Goal: Transaction & Acquisition: Purchase product/service

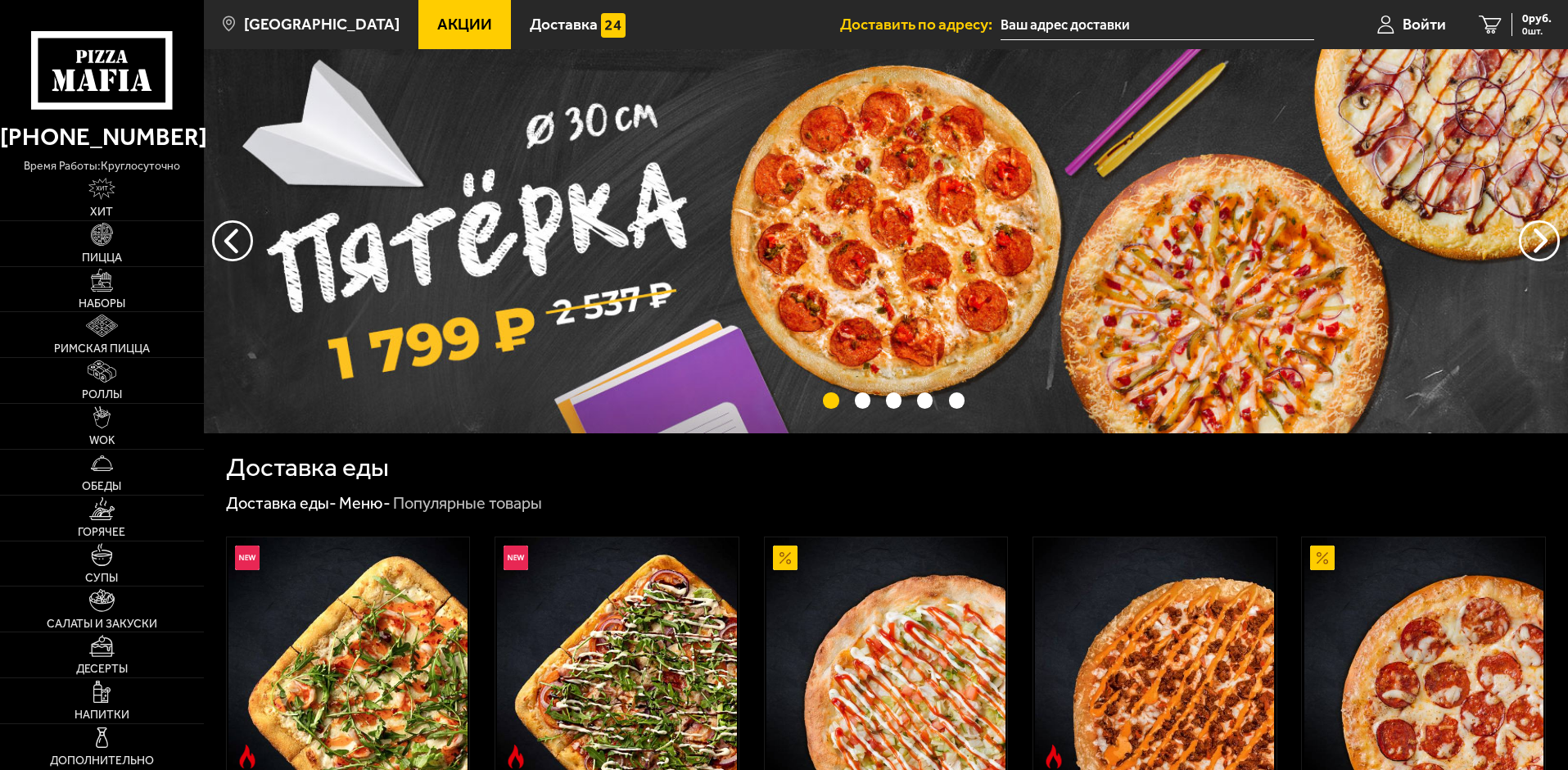
type input "[STREET_ADDRESS]"
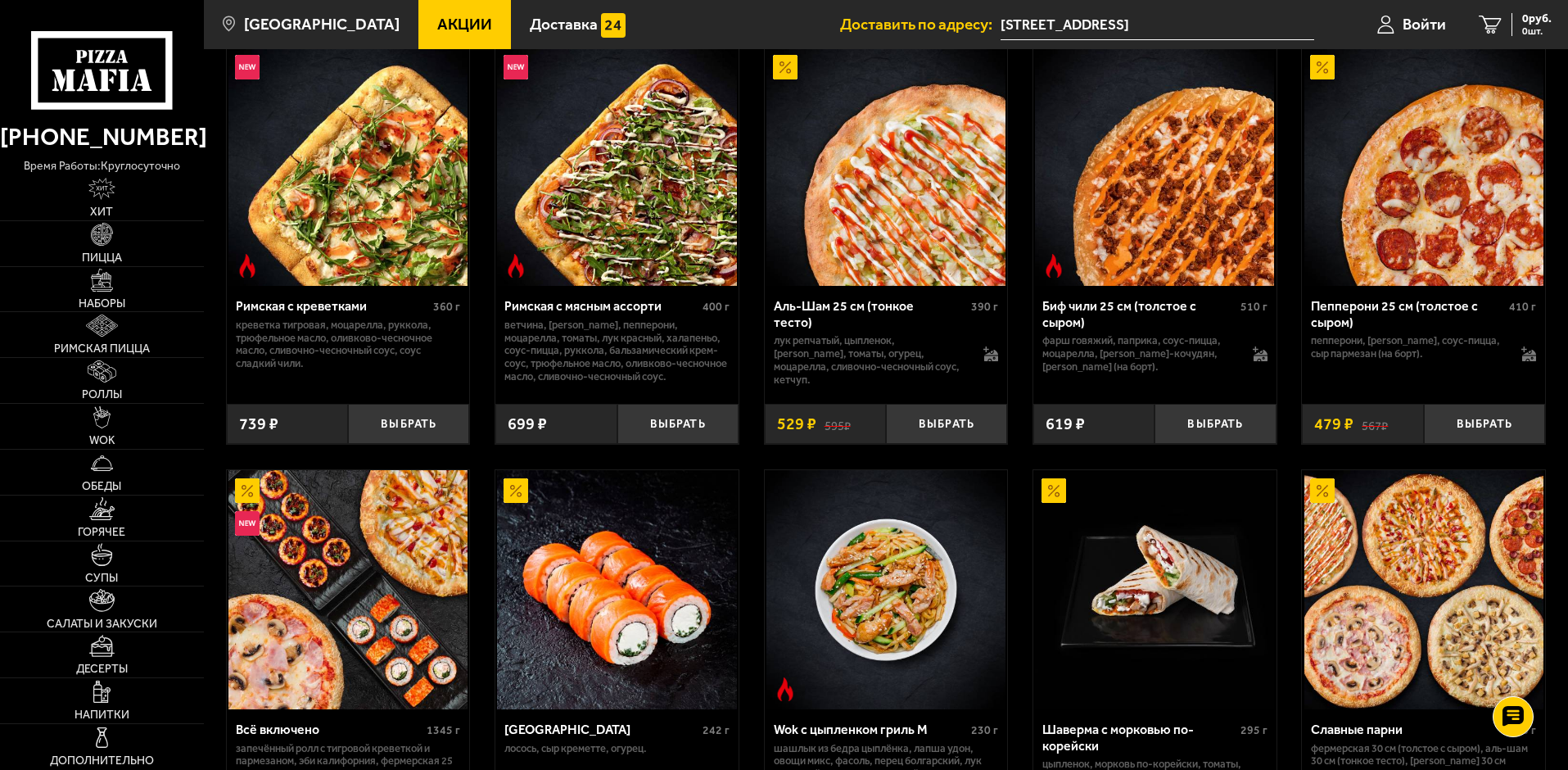
scroll to position [491, 0]
click at [121, 465] on link "Обеды" at bounding box center [102, 472] width 204 height 45
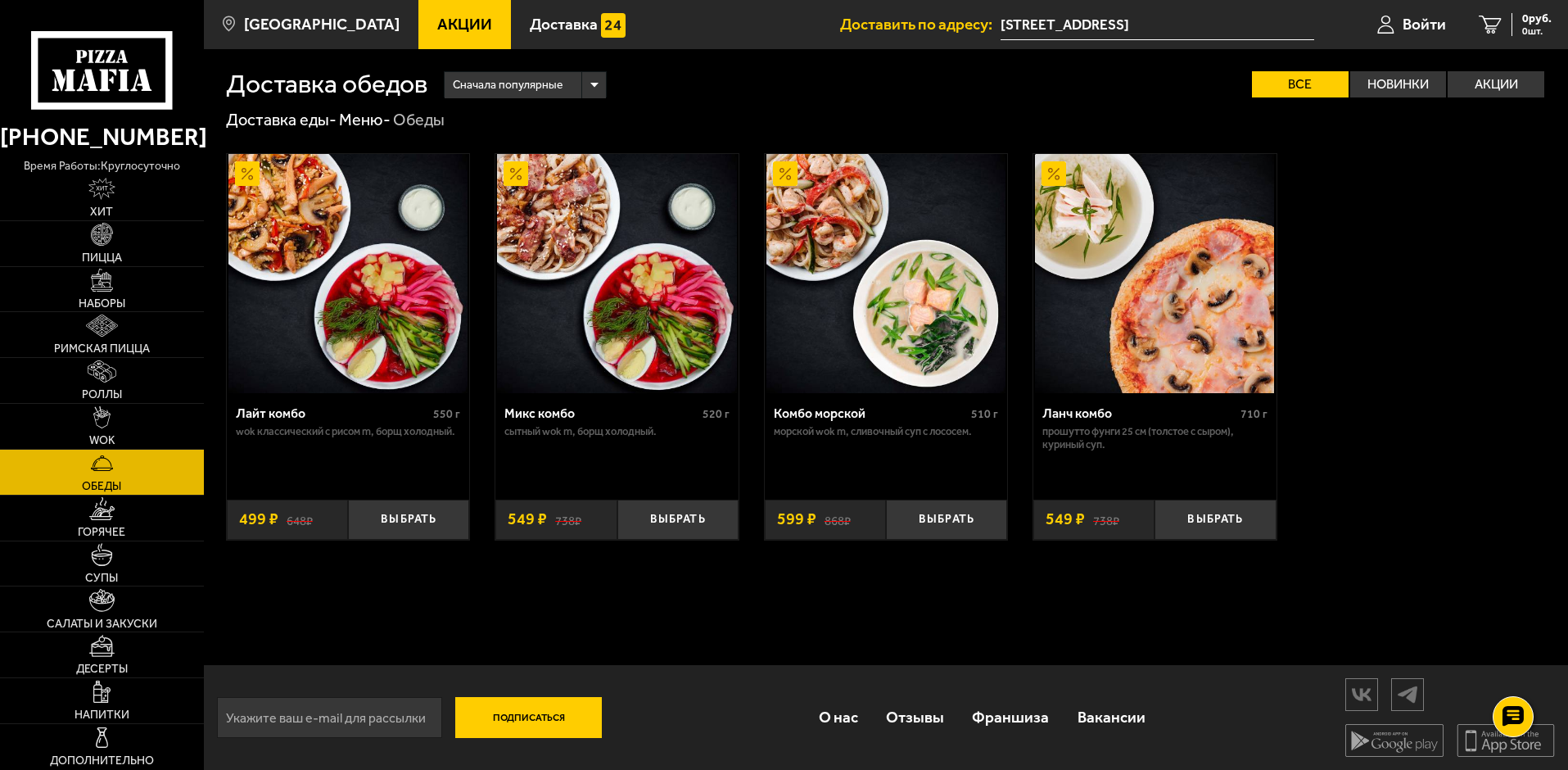
click at [1438, 377] on div "Лайт комбо 550 г Wok классический с рисом M, Борщ холодный. Выбрать 648 ₽ 499 ₽…" at bounding box center [886, 346] width 1365 height 432
click at [92, 422] on link "WOK" at bounding box center [102, 426] width 204 height 45
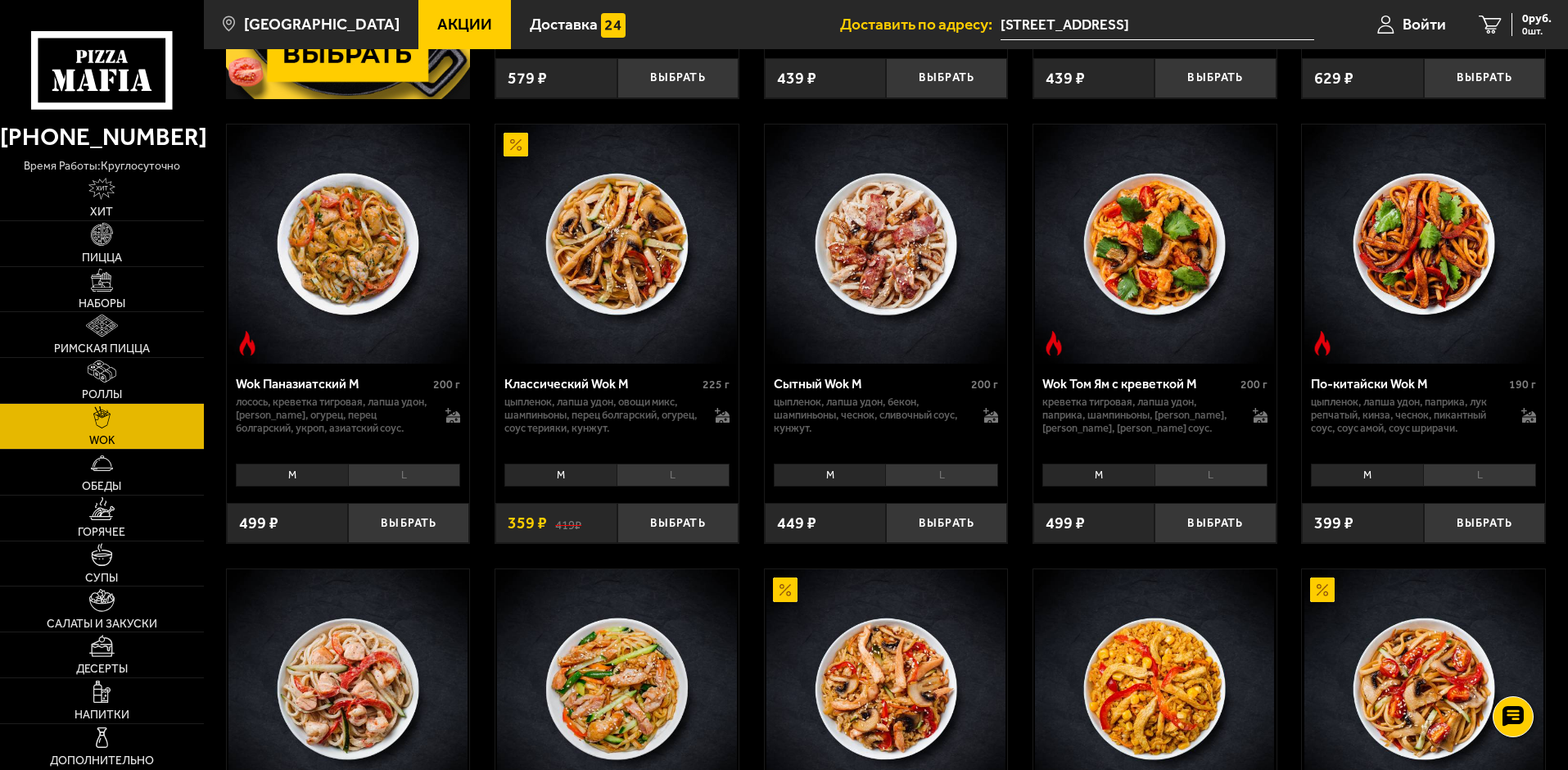
scroll to position [491, 0]
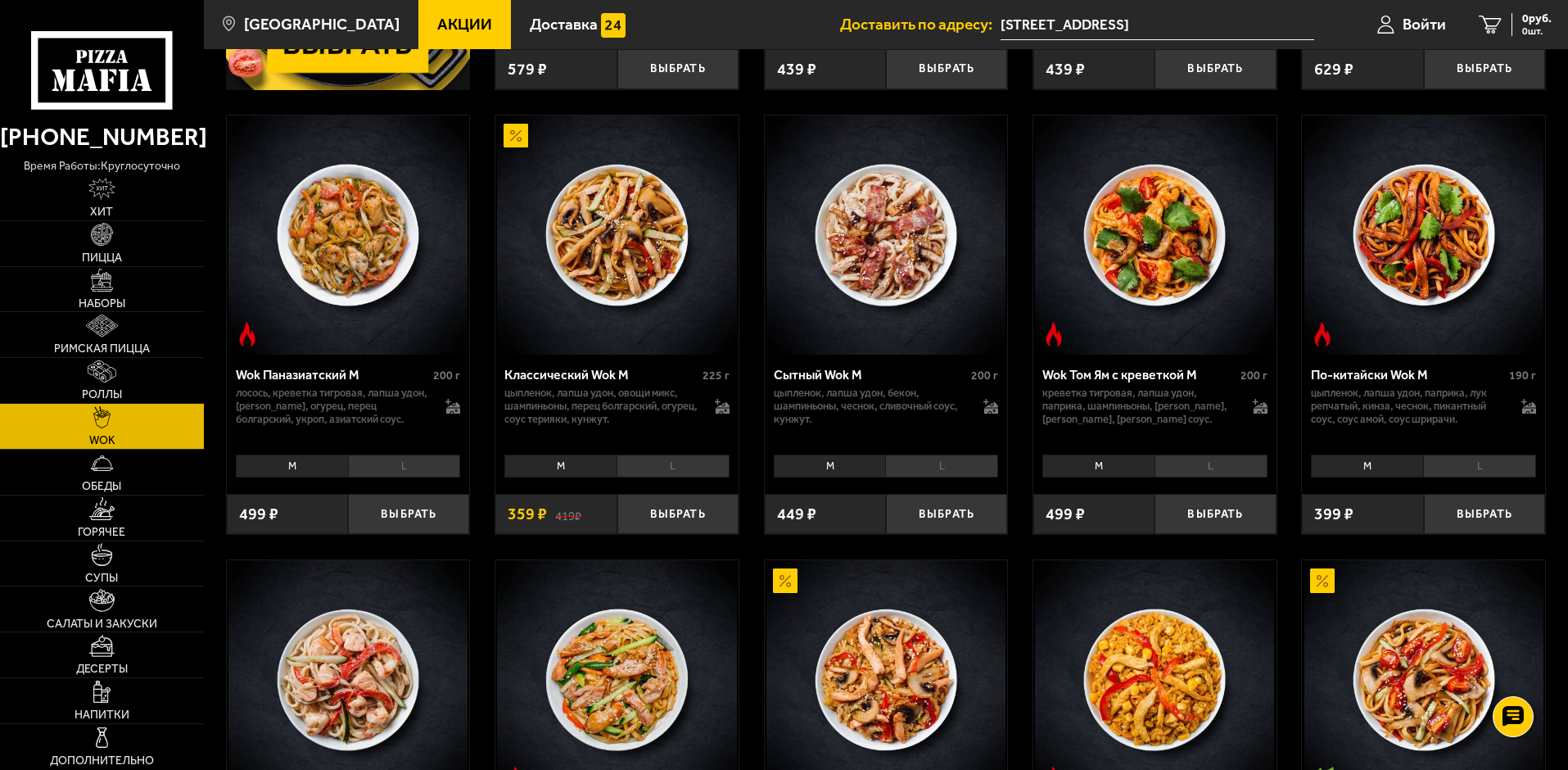
click at [935, 468] on li "L" at bounding box center [942, 465] width 113 height 23
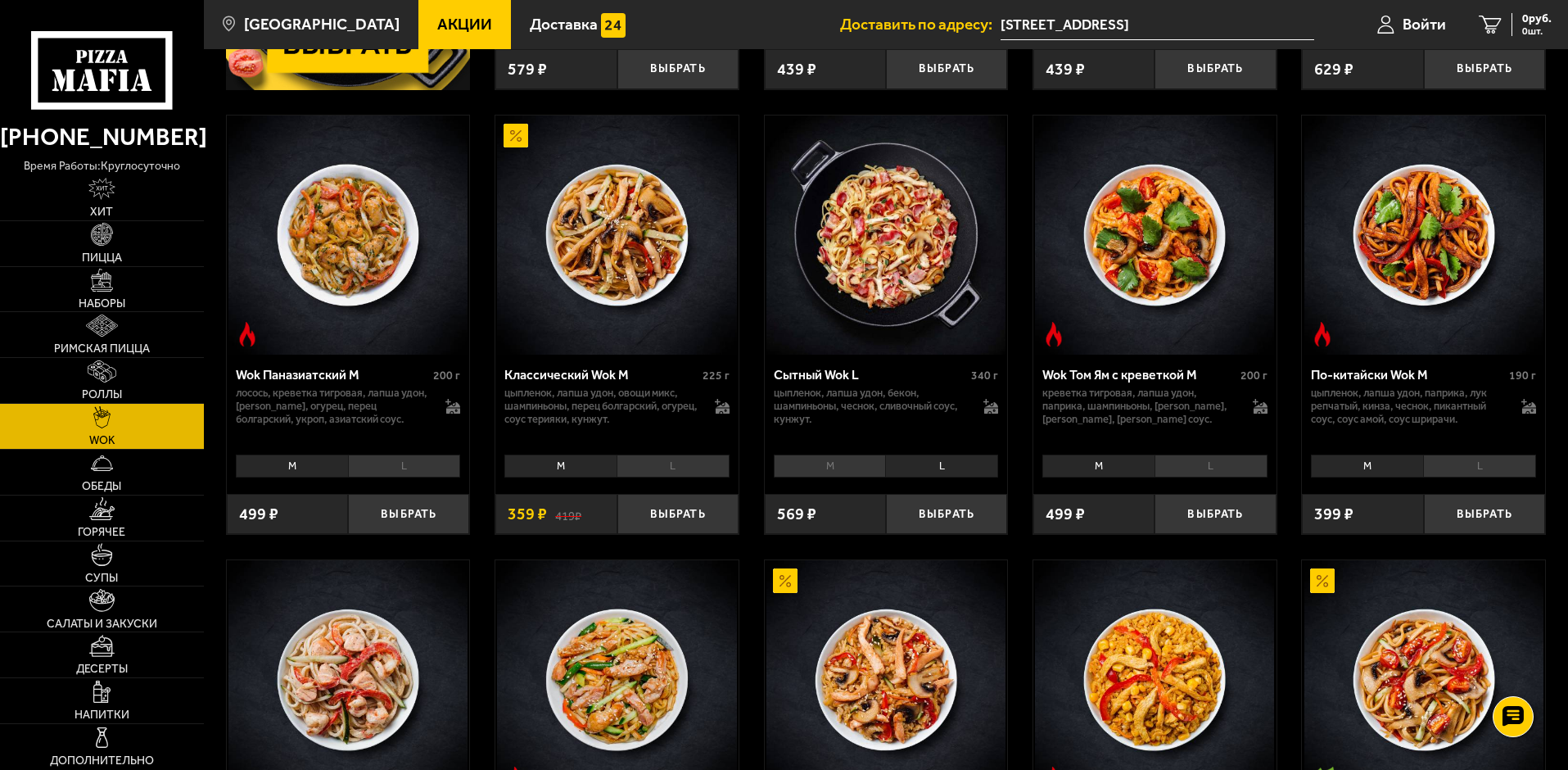
click at [856, 463] on li "M" at bounding box center [830, 465] width 112 height 23
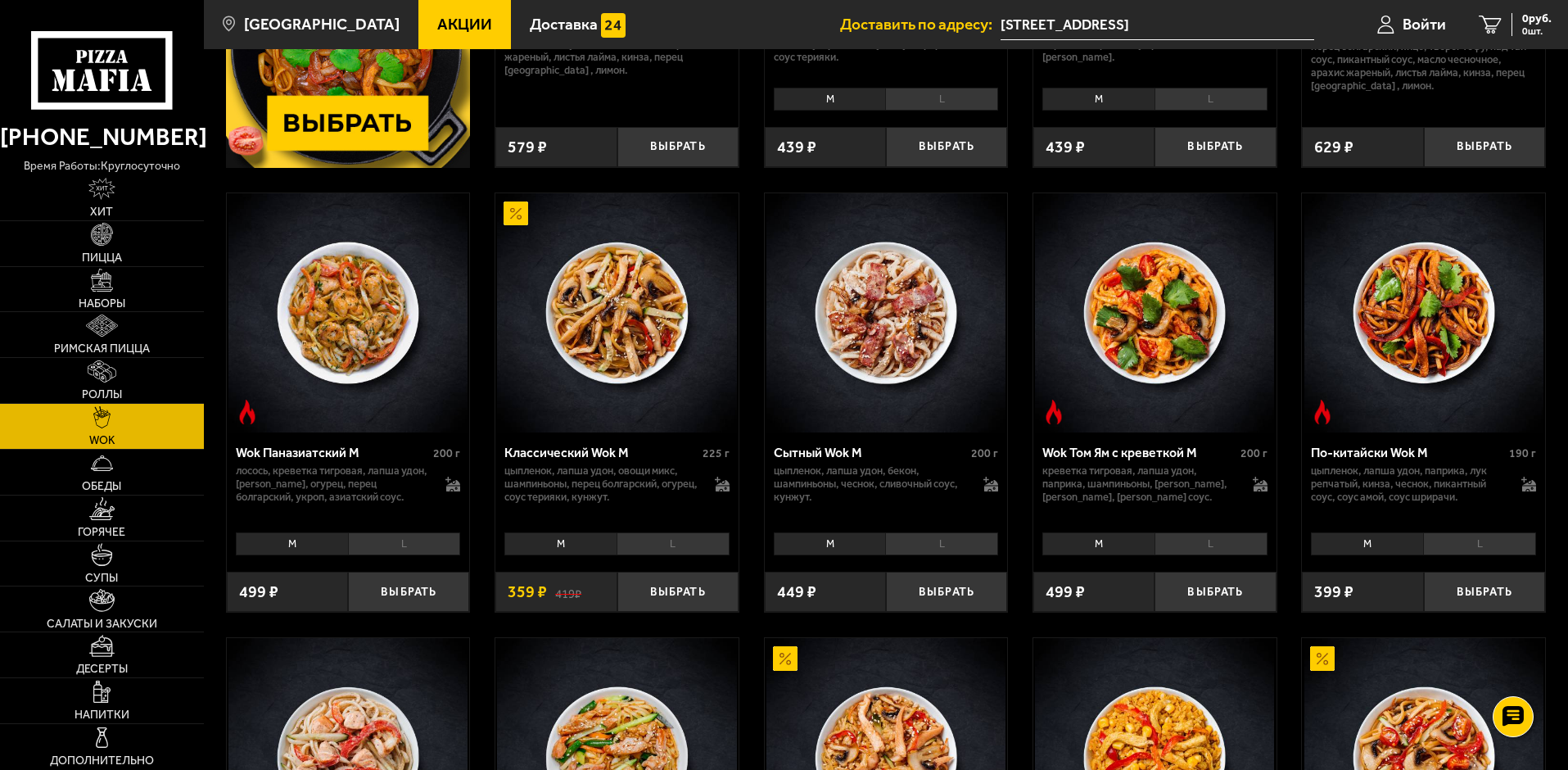
scroll to position [410, 0]
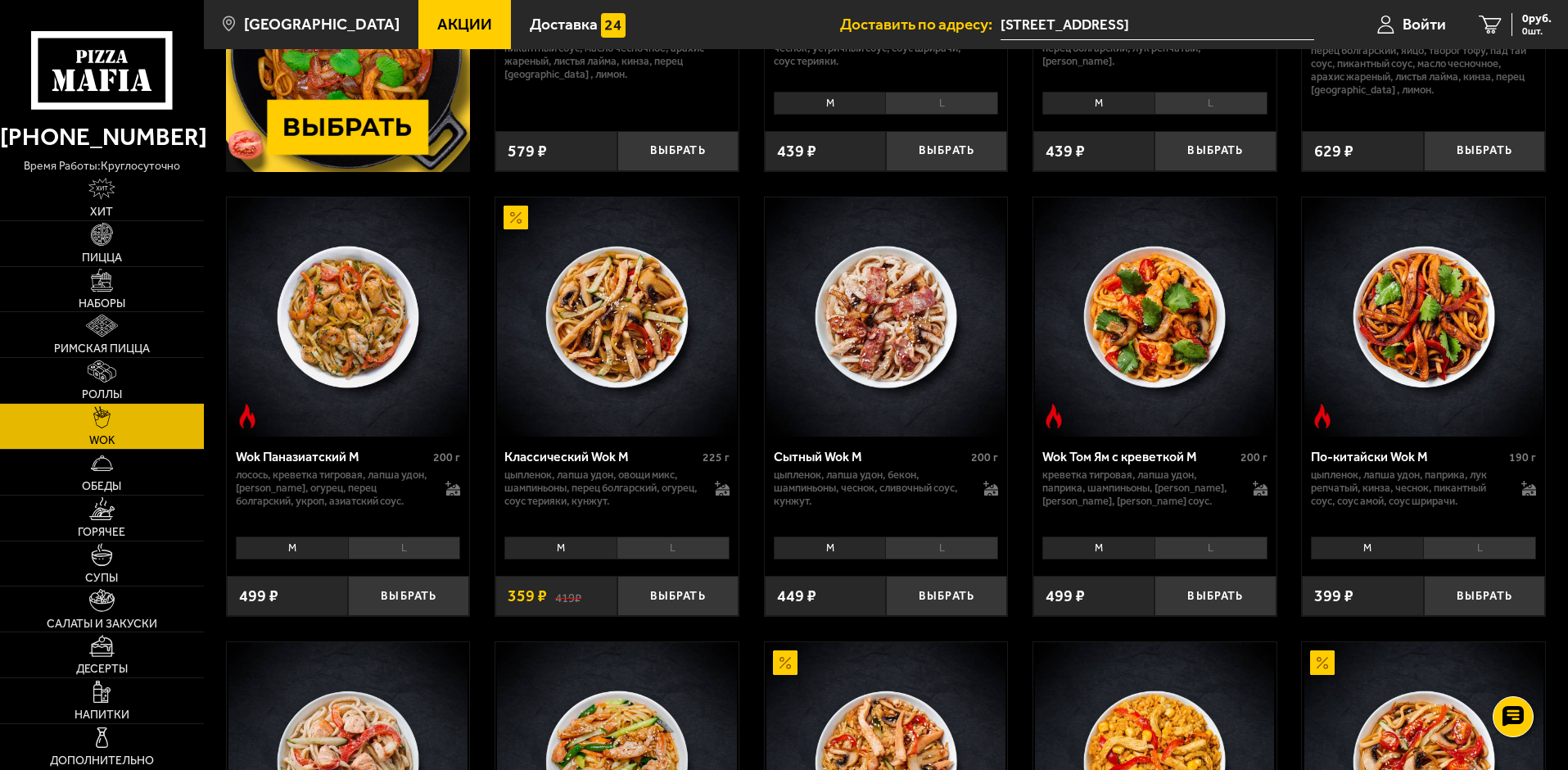
click at [887, 487] on p "цыпленок, лапша удон, бекон, шампиньоны, чеснок, сливочный соус, кунжут." at bounding box center [870, 488] width 194 height 39
click at [946, 542] on li "L" at bounding box center [942, 547] width 113 height 23
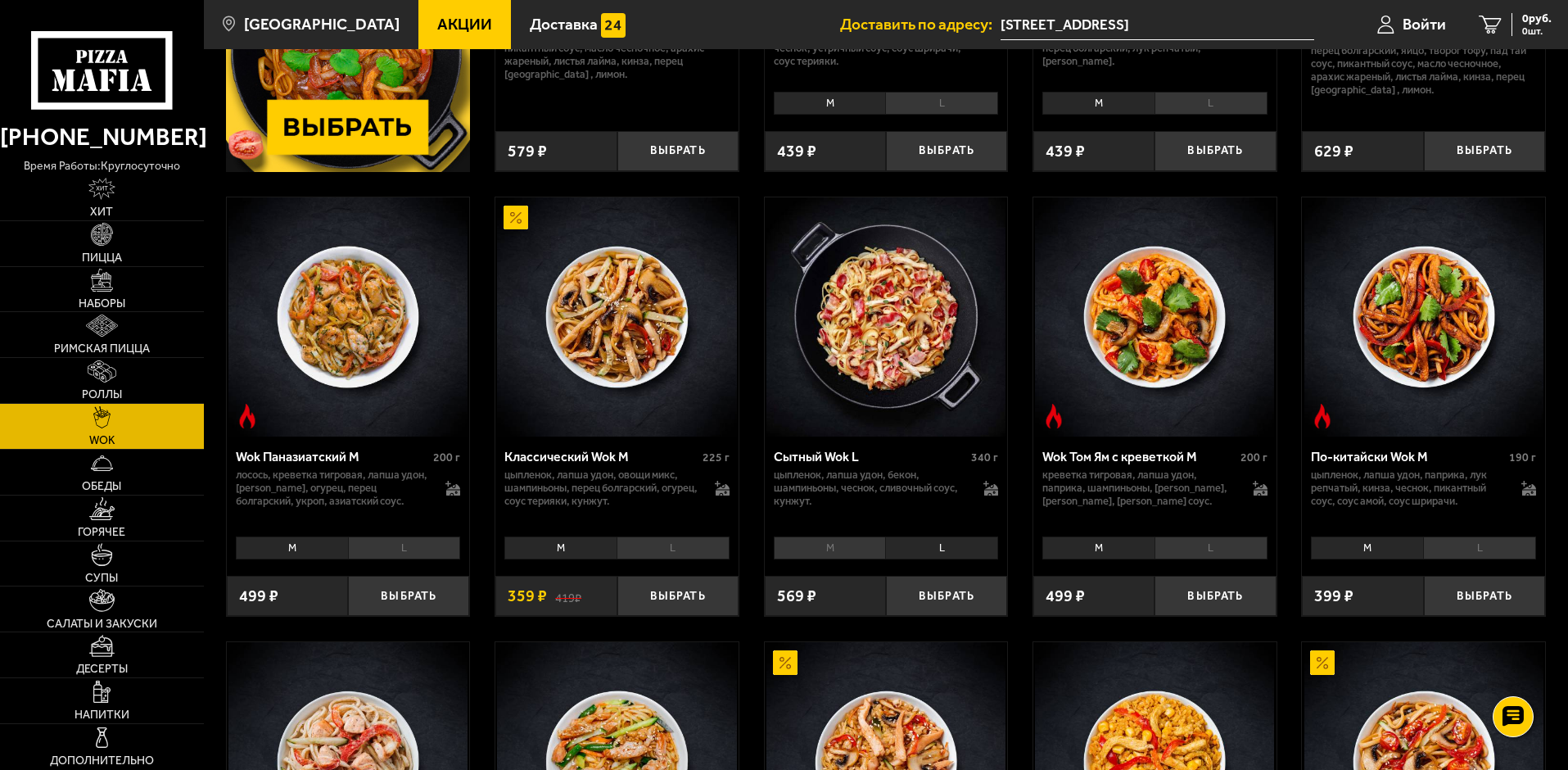
click at [842, 542] on li "M" at bounding box center [830, 547] width 112 height 23
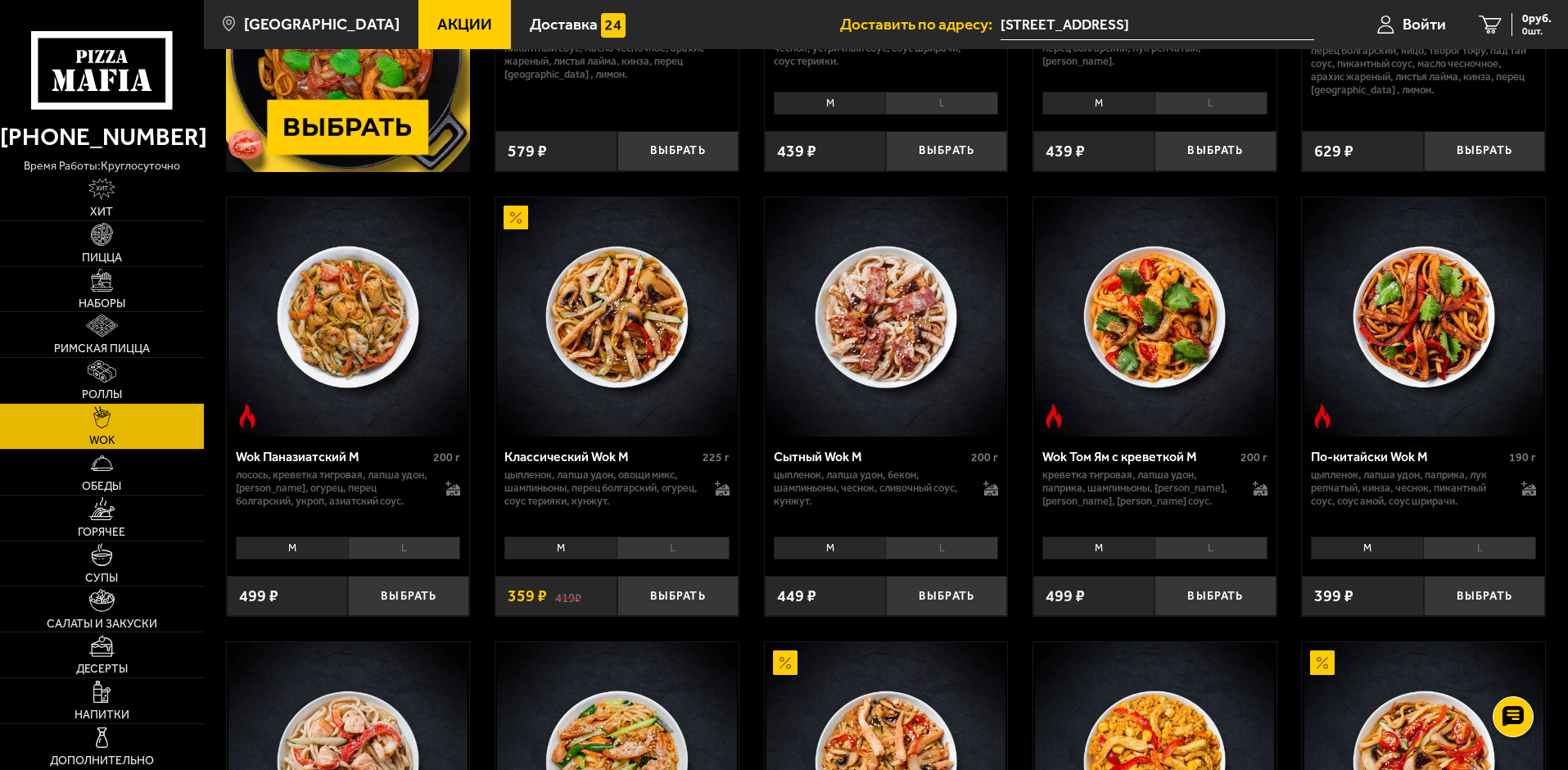
click at [941, 541] on li "L" at bounding box center [942, 547] width 113 height 23
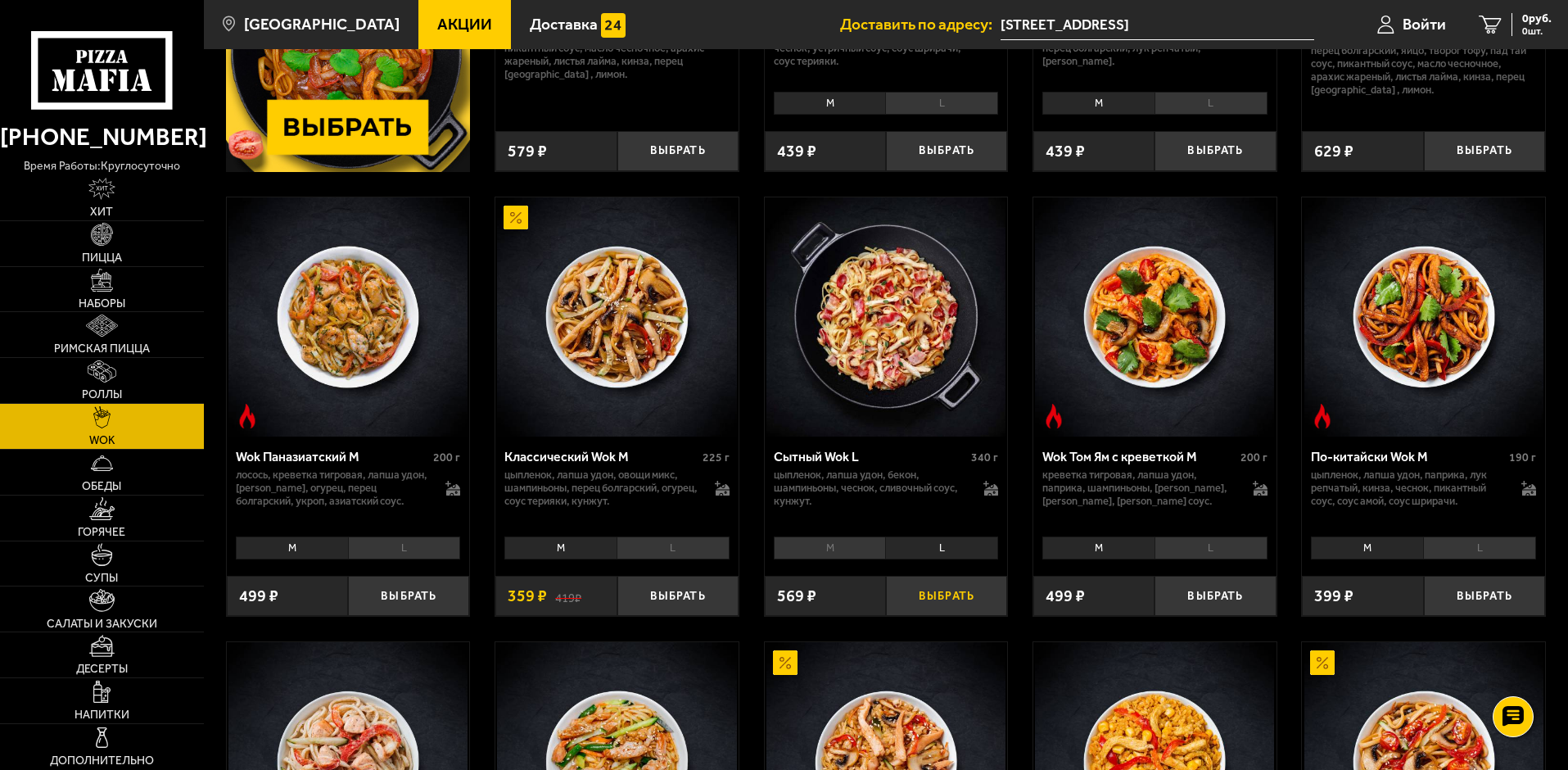
click at [956, 599] on button "Выбрать" at bounding box center [947, 595] width 121 height 40
click at [987, 595] on button "+" at bounding box center [987, 595] width 40 height 40
click at [109, 506] on img at bounding box center [101, 508] width 25 height 22
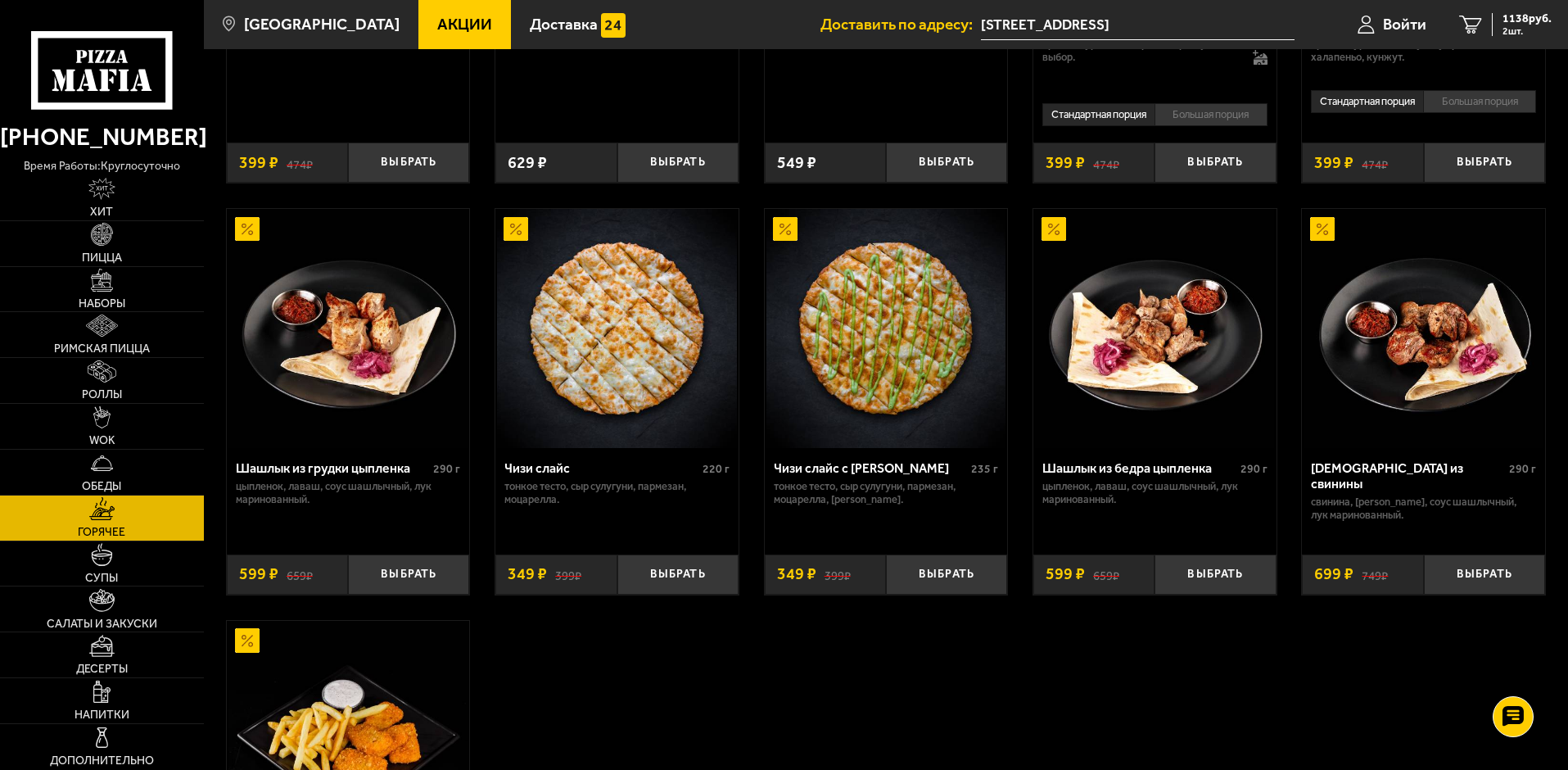
scroll to position [901, 0]
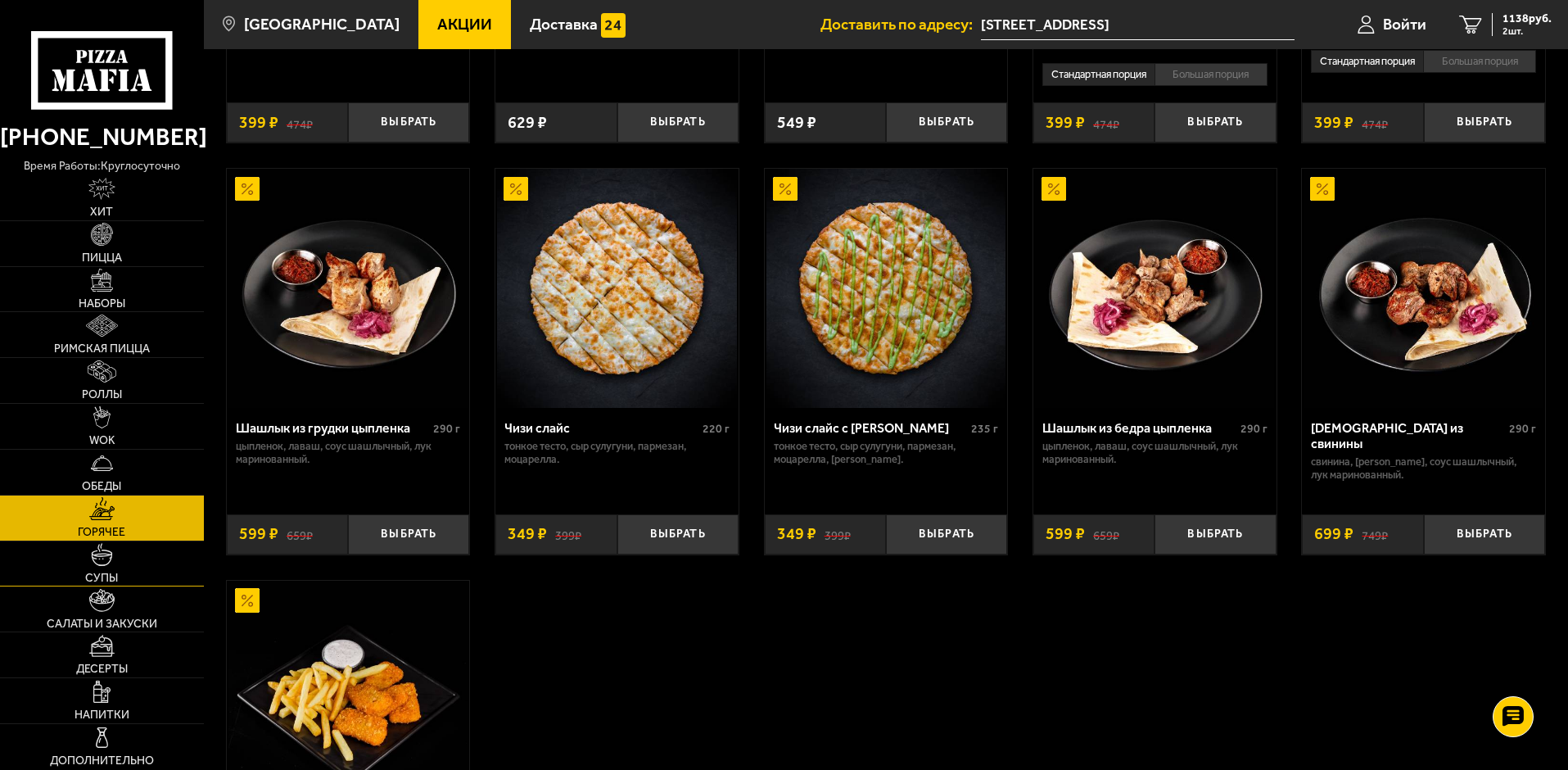
click at [109, 556] on img at bounding box center [102, 555] width 22 height 22
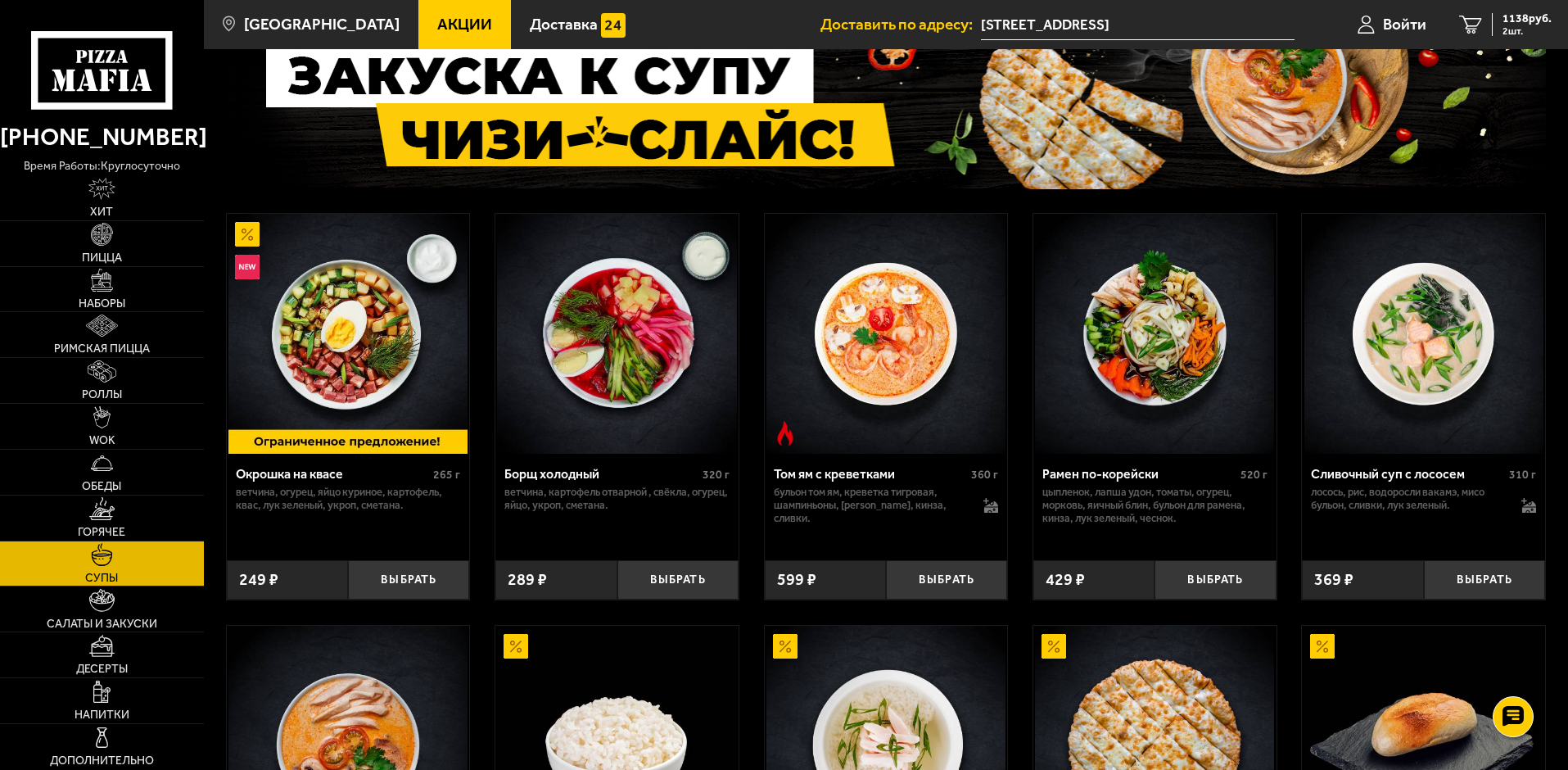
scroll to position [251, 0]
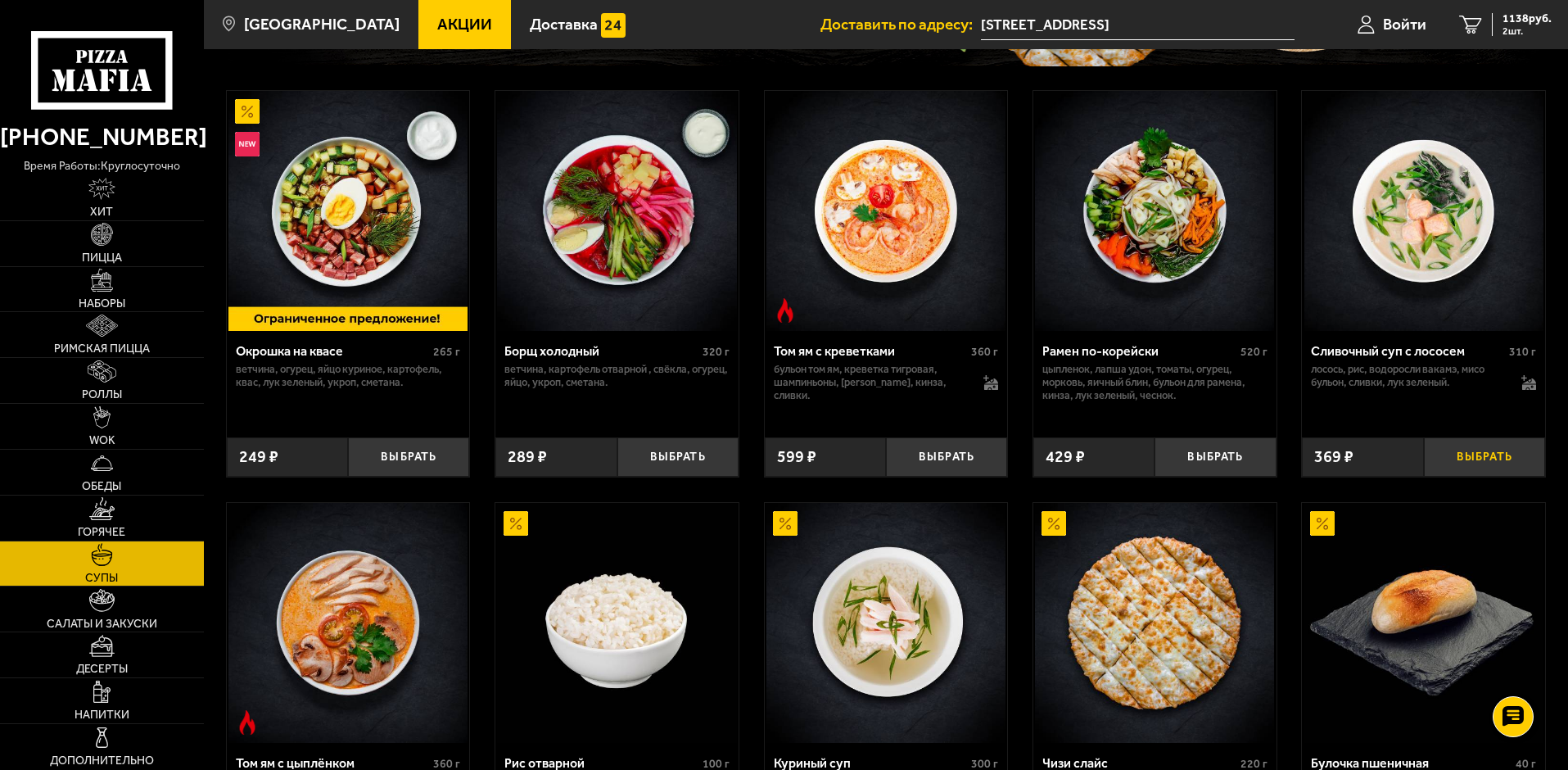
click at [1480, 451] on button "Выбрать" at bounding box center [1484, 457] width 121 height 40
click at [1518, 450] on button "+" at bounding box center [1524, 457] width 40 height 40
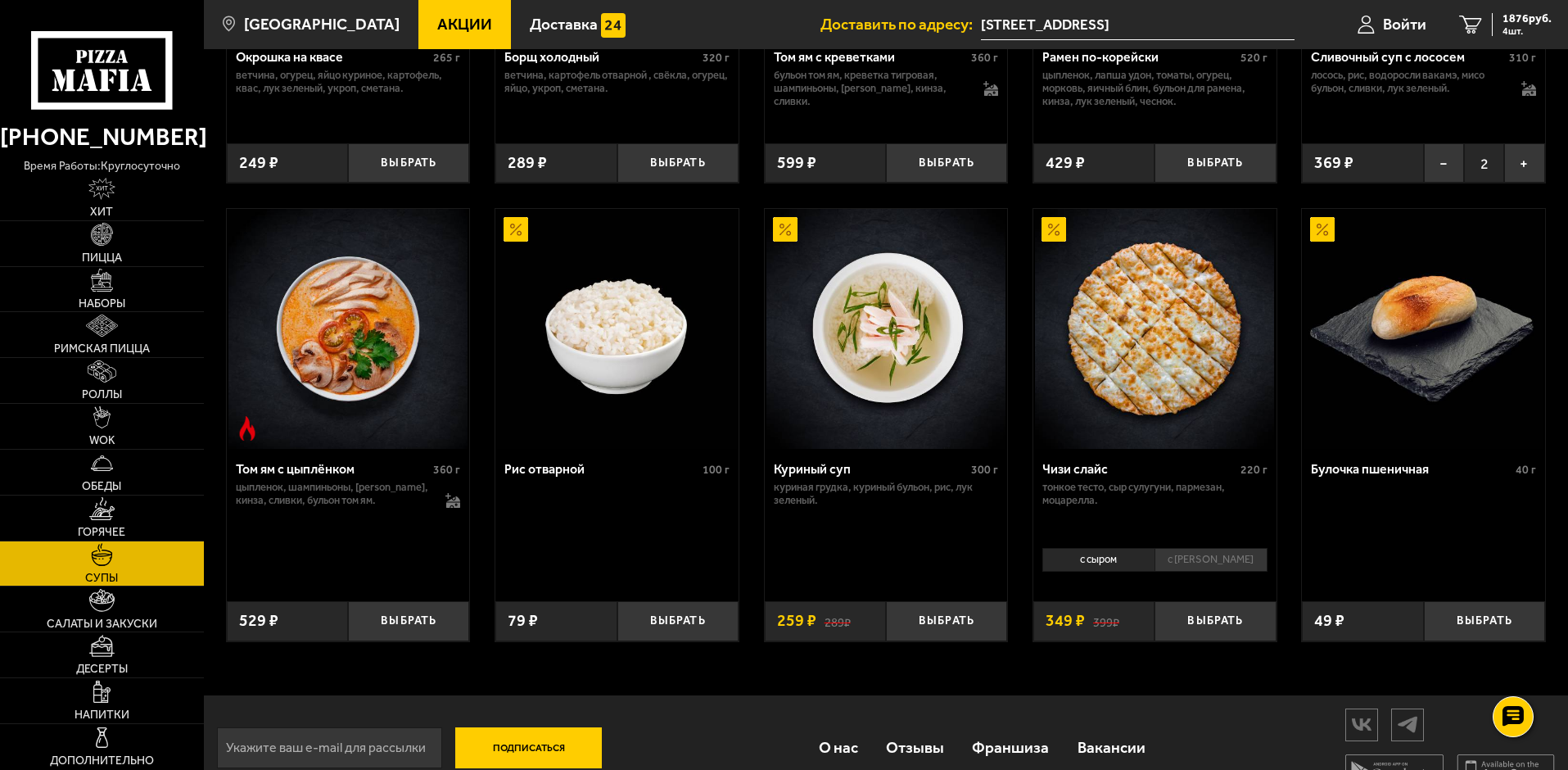
scroll to position [578, 0]
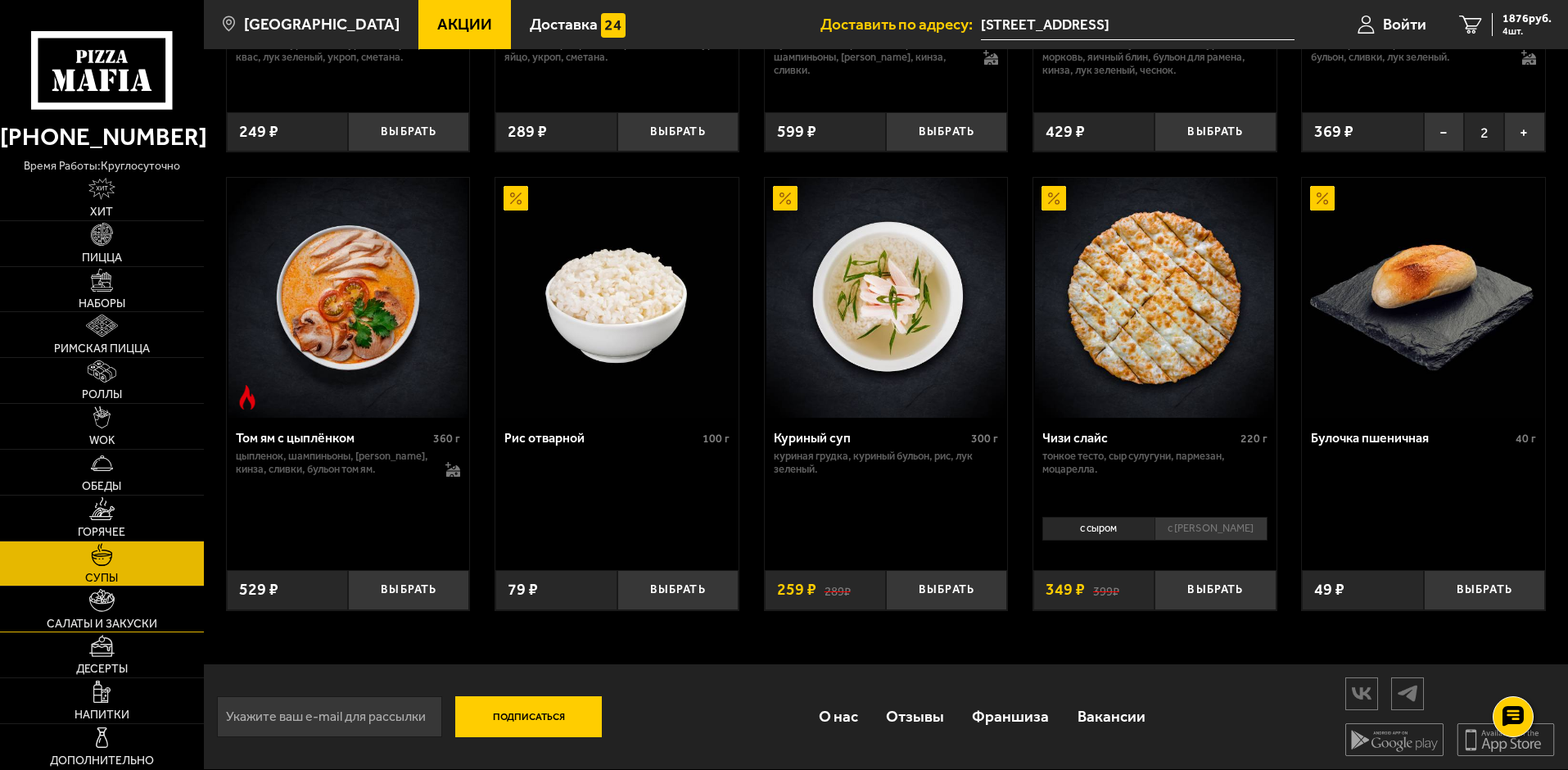
click at [108, 609] on img at bounding box center [101, 600] width 25 height 22
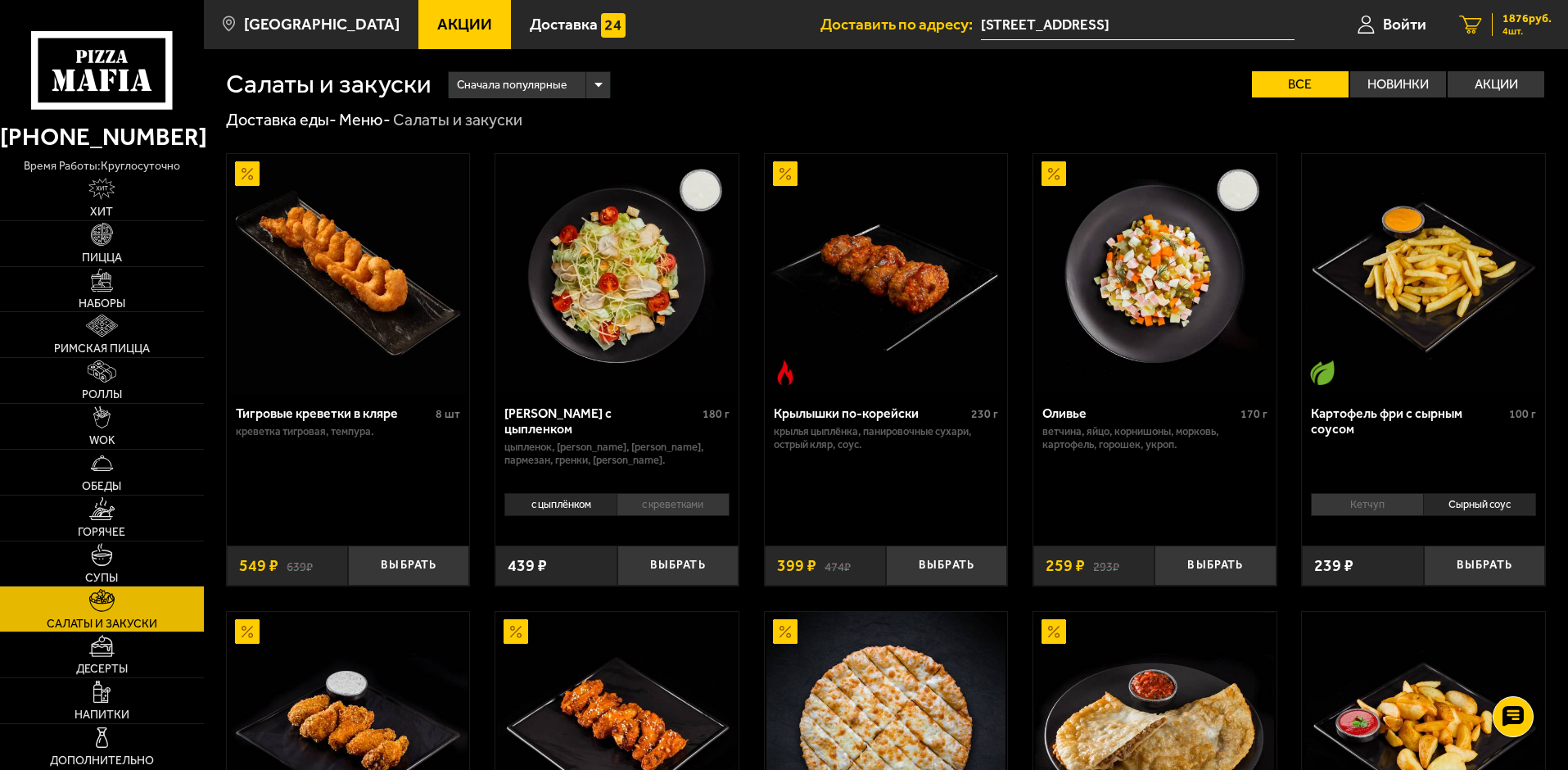
click at [1503, 28] on span "4 шт." at bounding box center [1527, 31] width 49 height 10
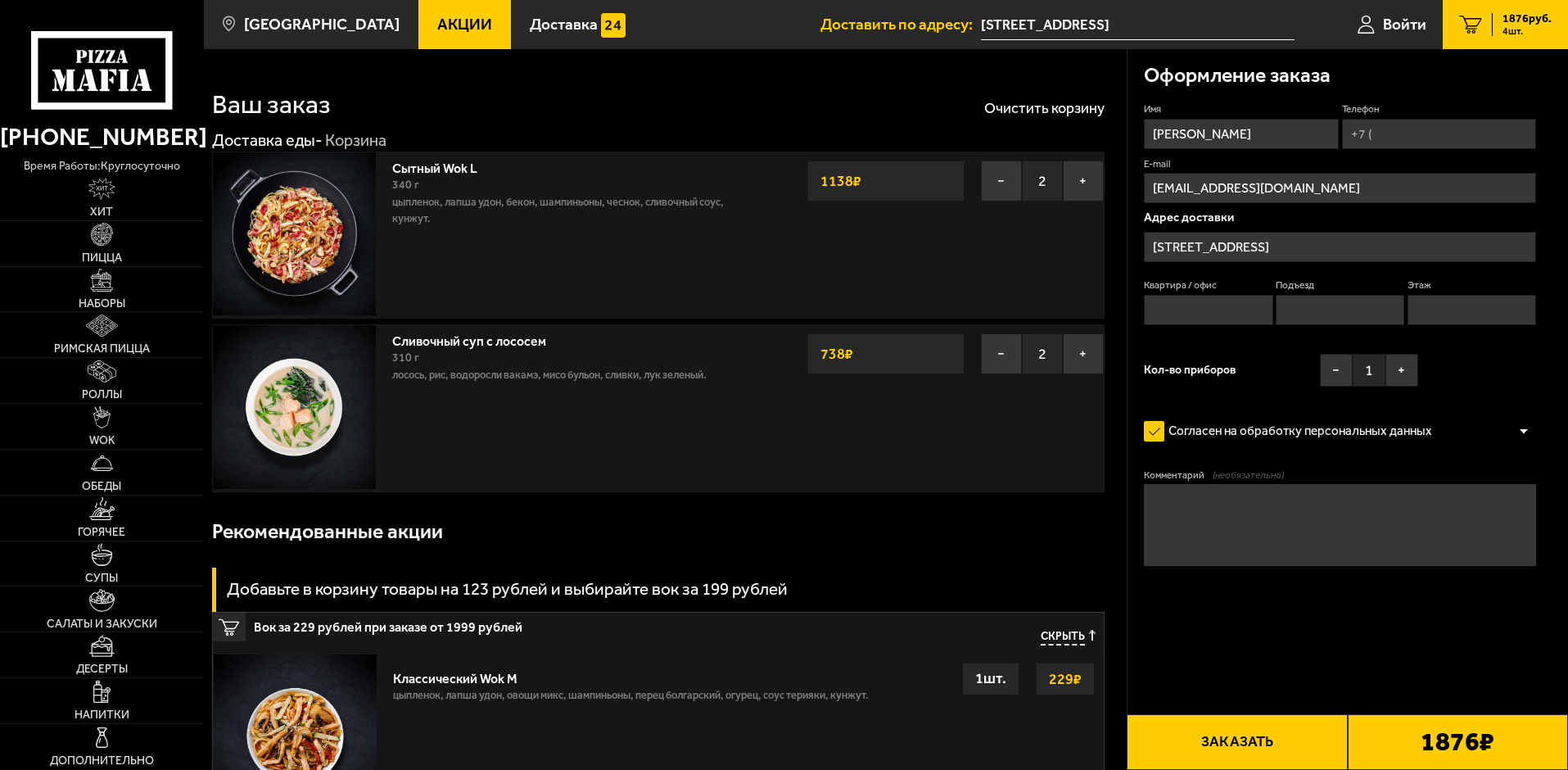
type input "[STREET_ADDRESS][PERSON_NAME]"
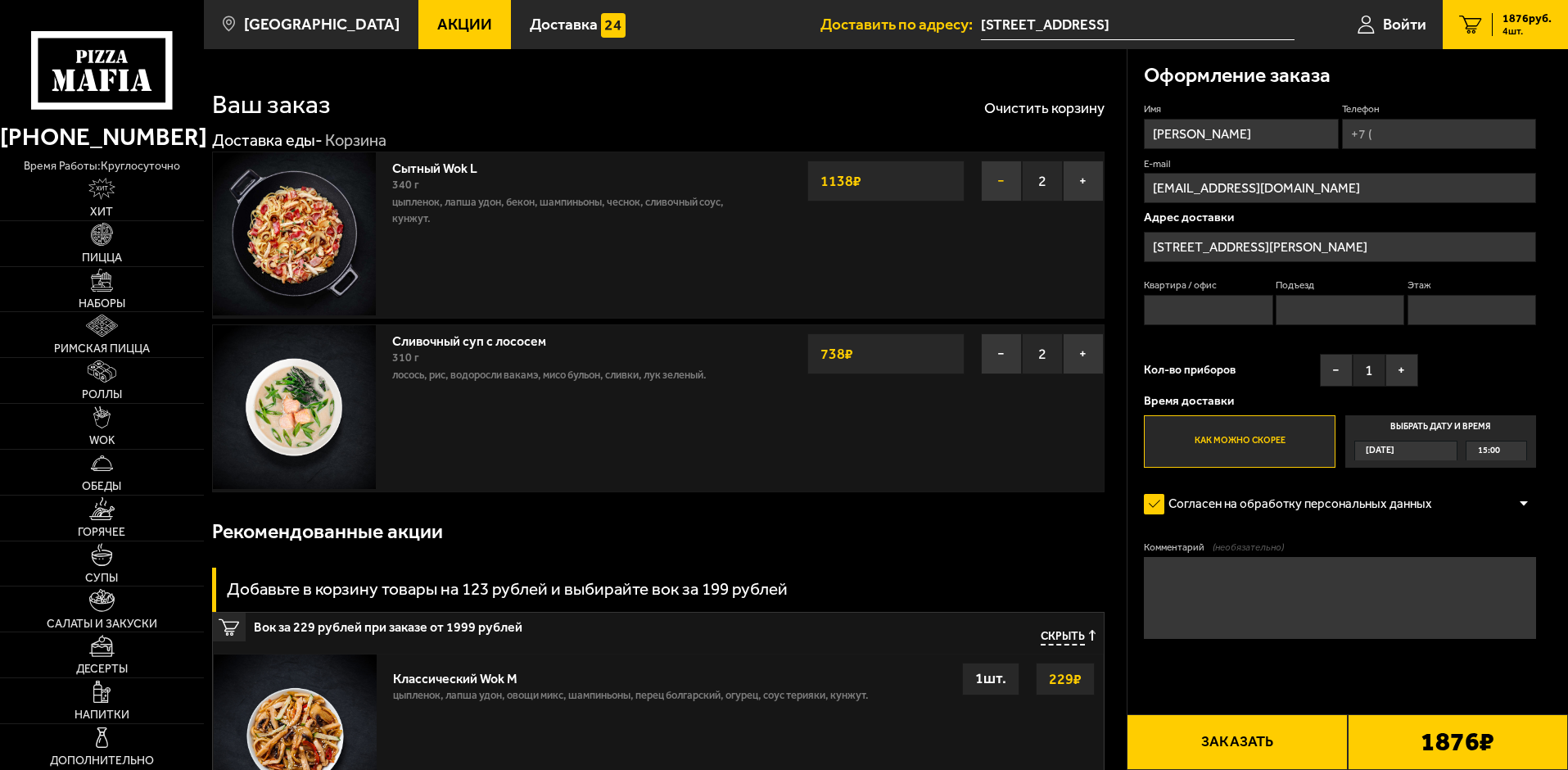
click at [1006, 183] on button "−" at bounding box center [1001, 181] width 41 height 41
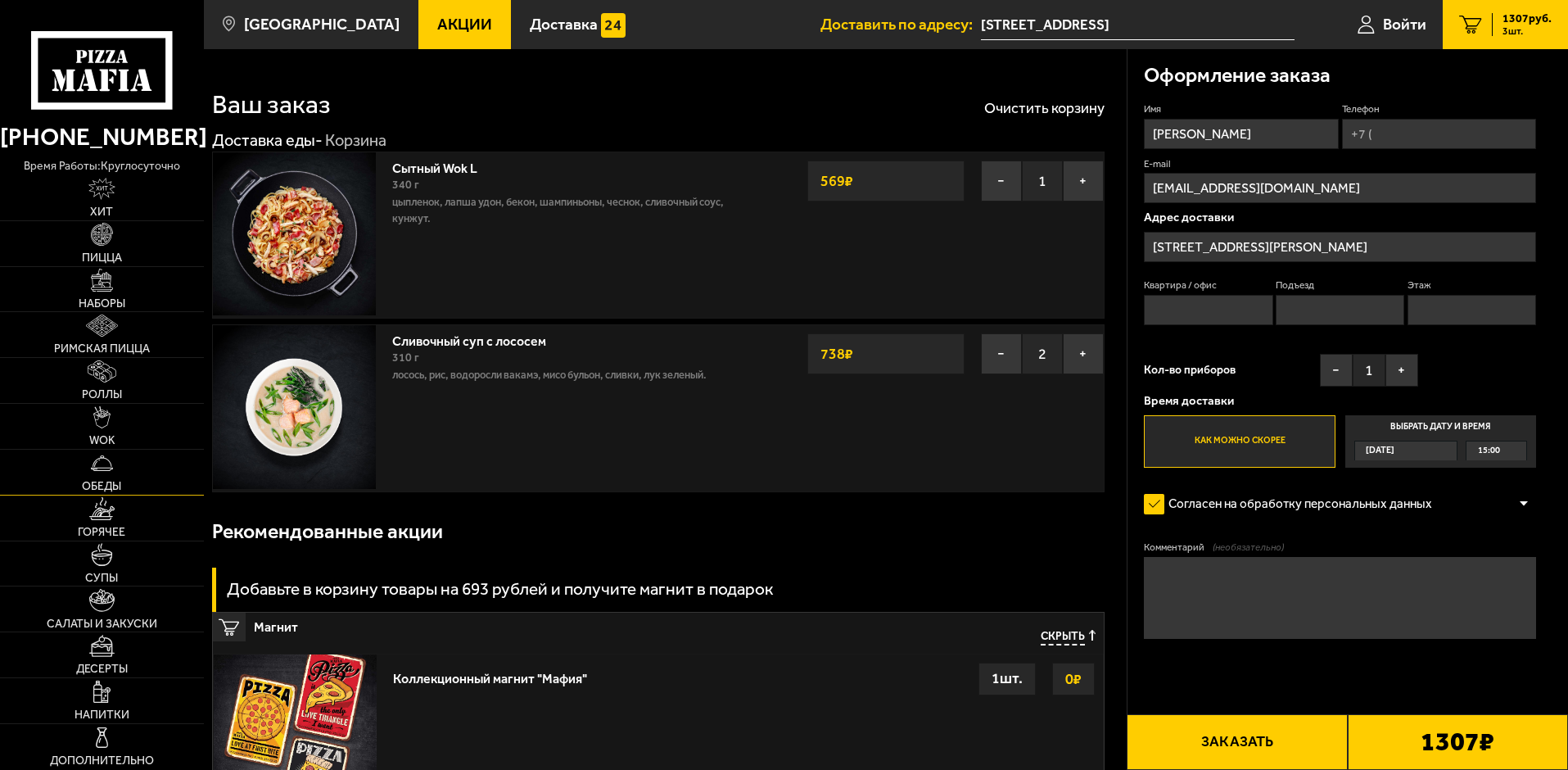
click at [105, 468] on img at bounding box center [102, 463] width 22 height 22
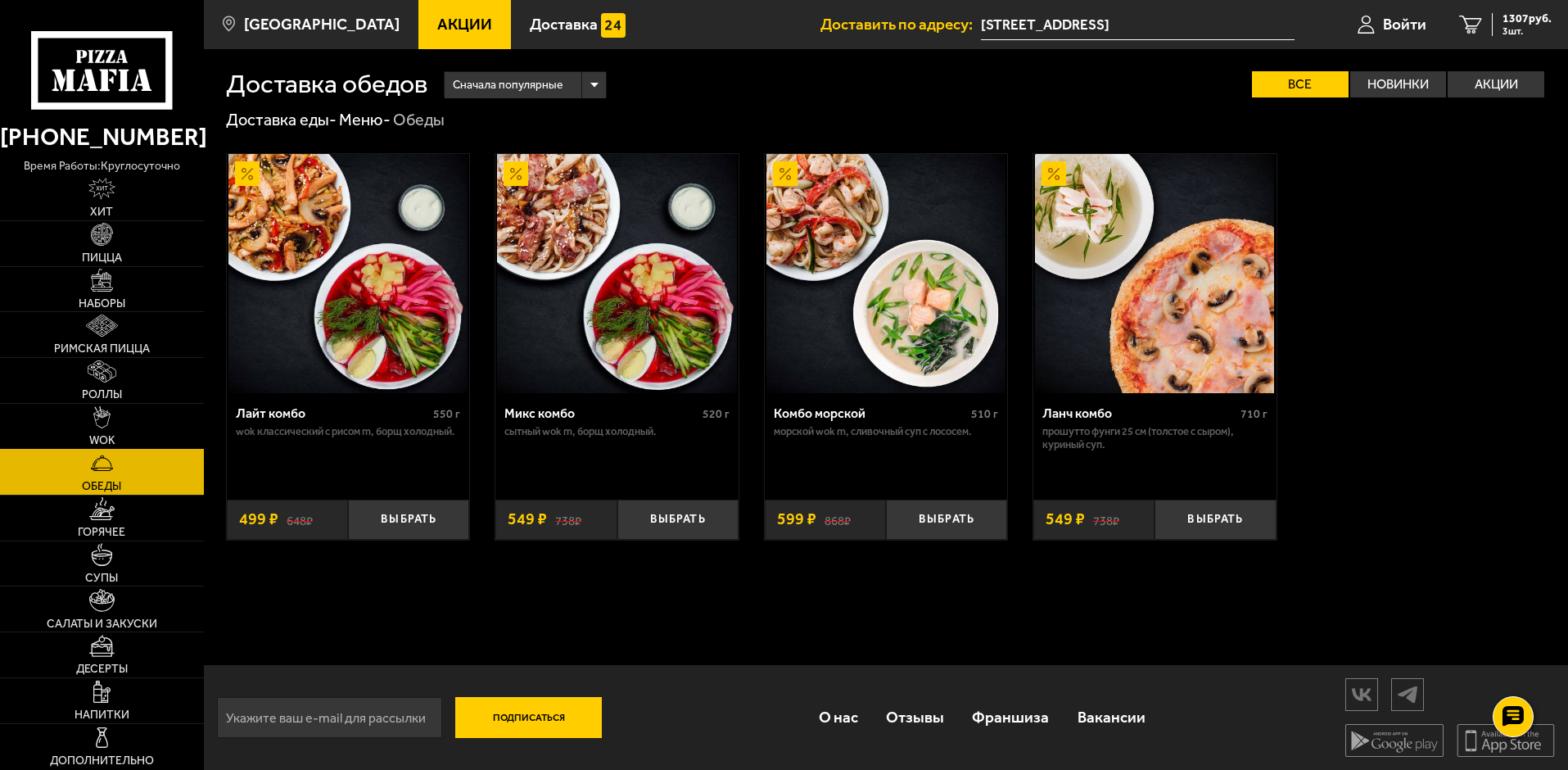
click at [107, 427] on img at bounding box center [102, 417] width 18 height 22
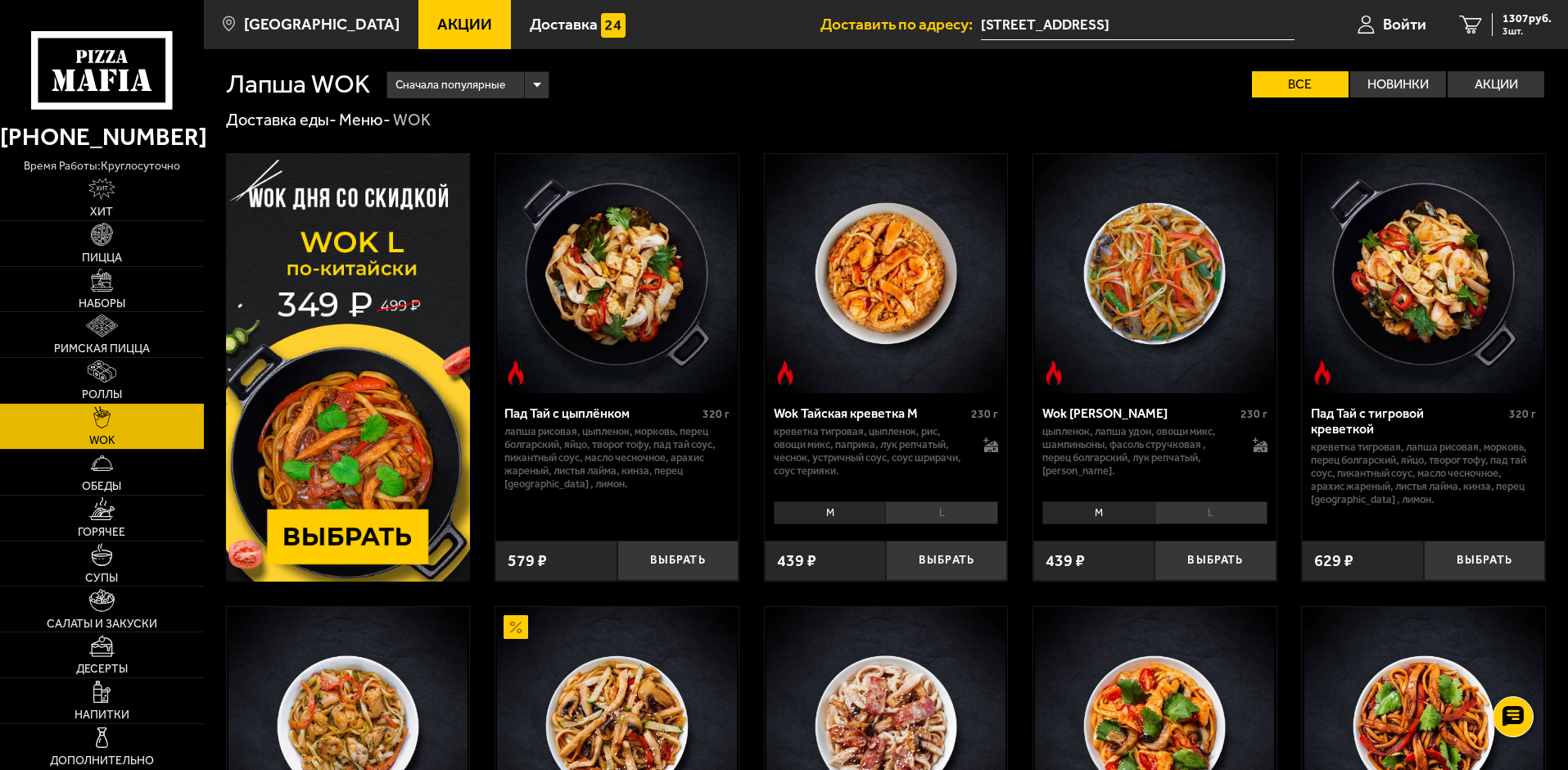
click at [109, 425] on img at bounding box center [102, 417] width 18 height 22
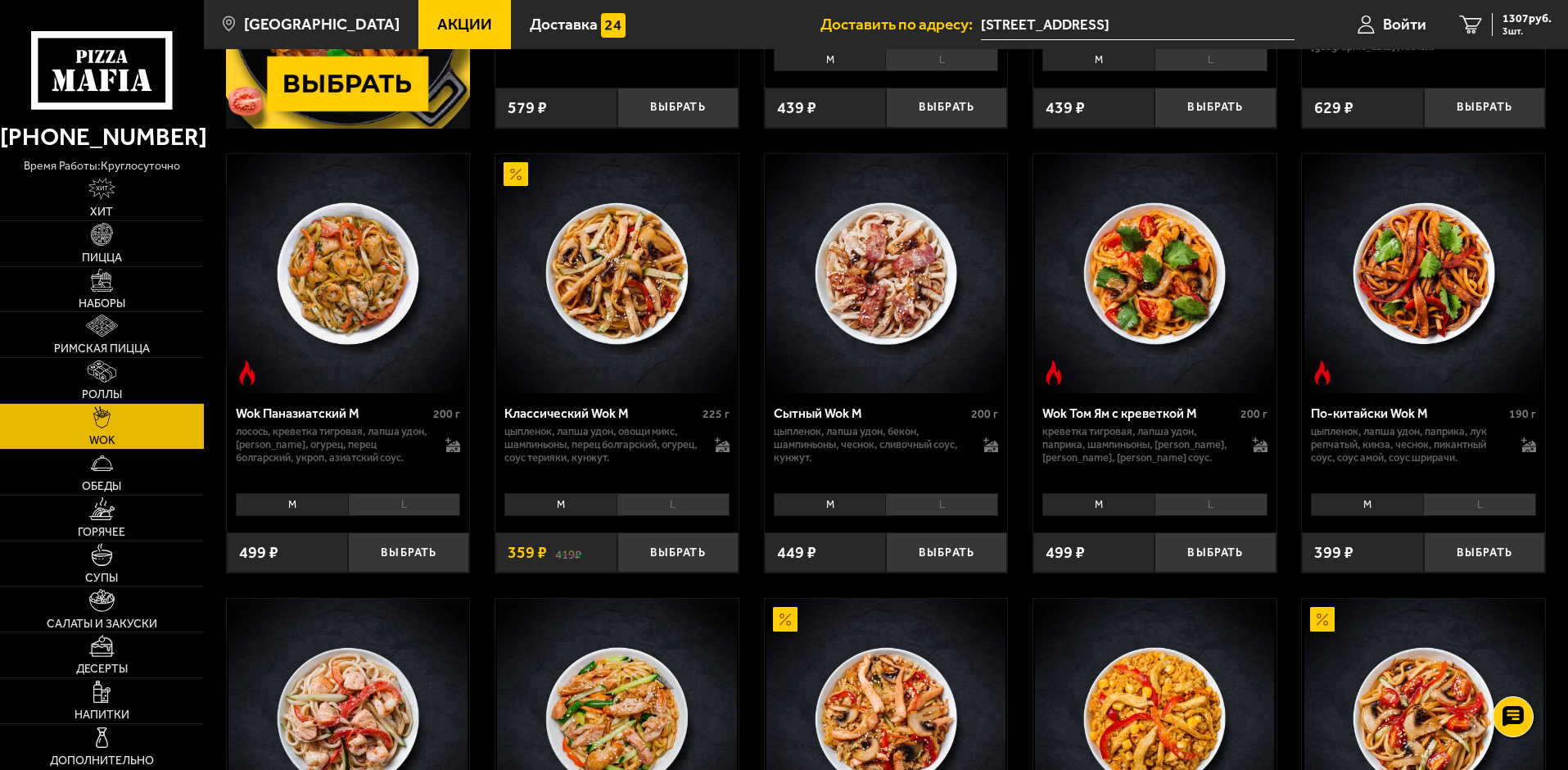
scroll to position [491, 0]
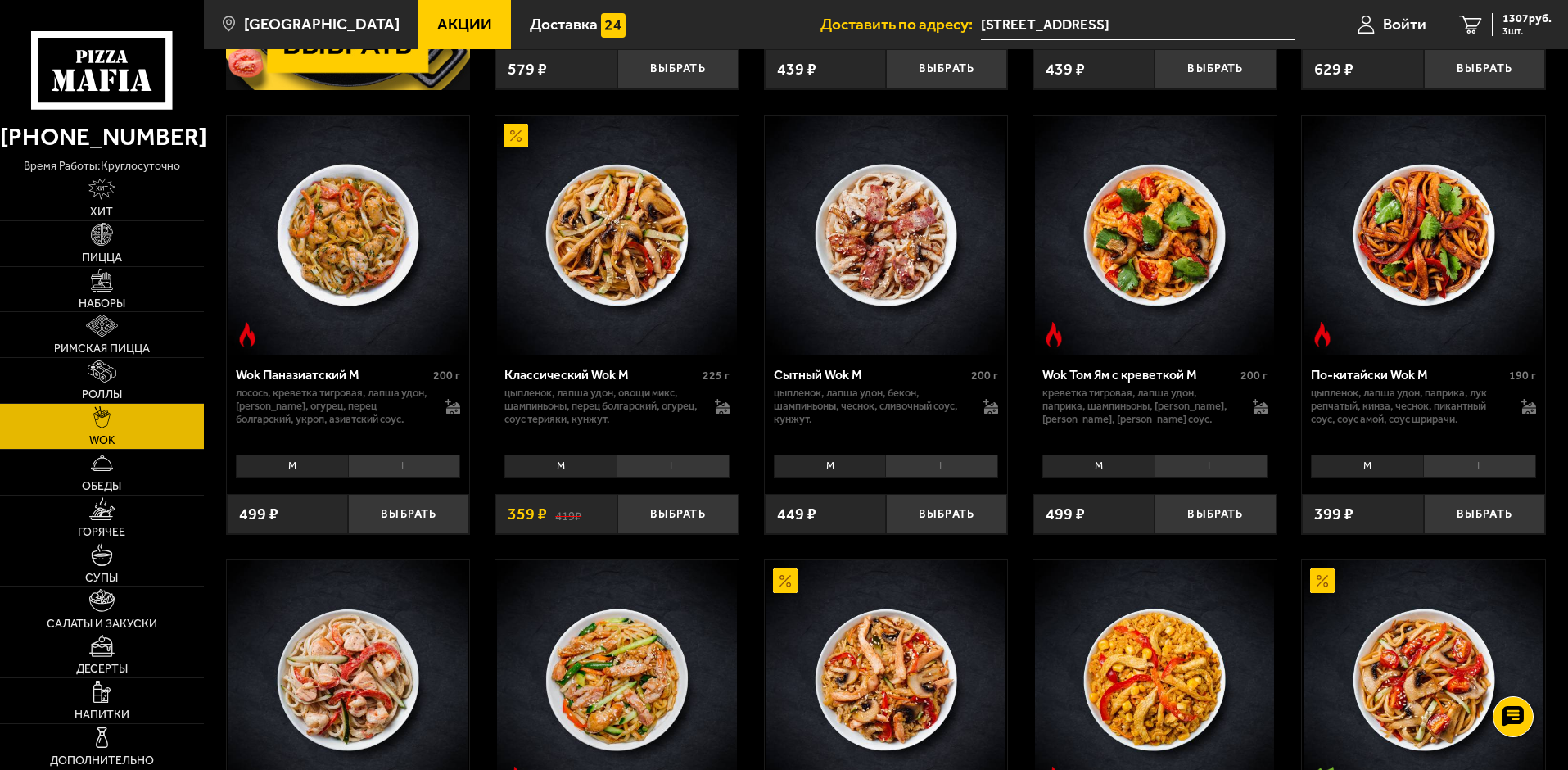
click at [837, 471] on li "M" at bounding box center [830, 465] width 112 height 23
click at [951, 515] on button "Выбрать" at bounding box center [947, 514] width 121 height 40
click at [978, 467] on li "L" at bounding box center [942, 465] width 113 height 23
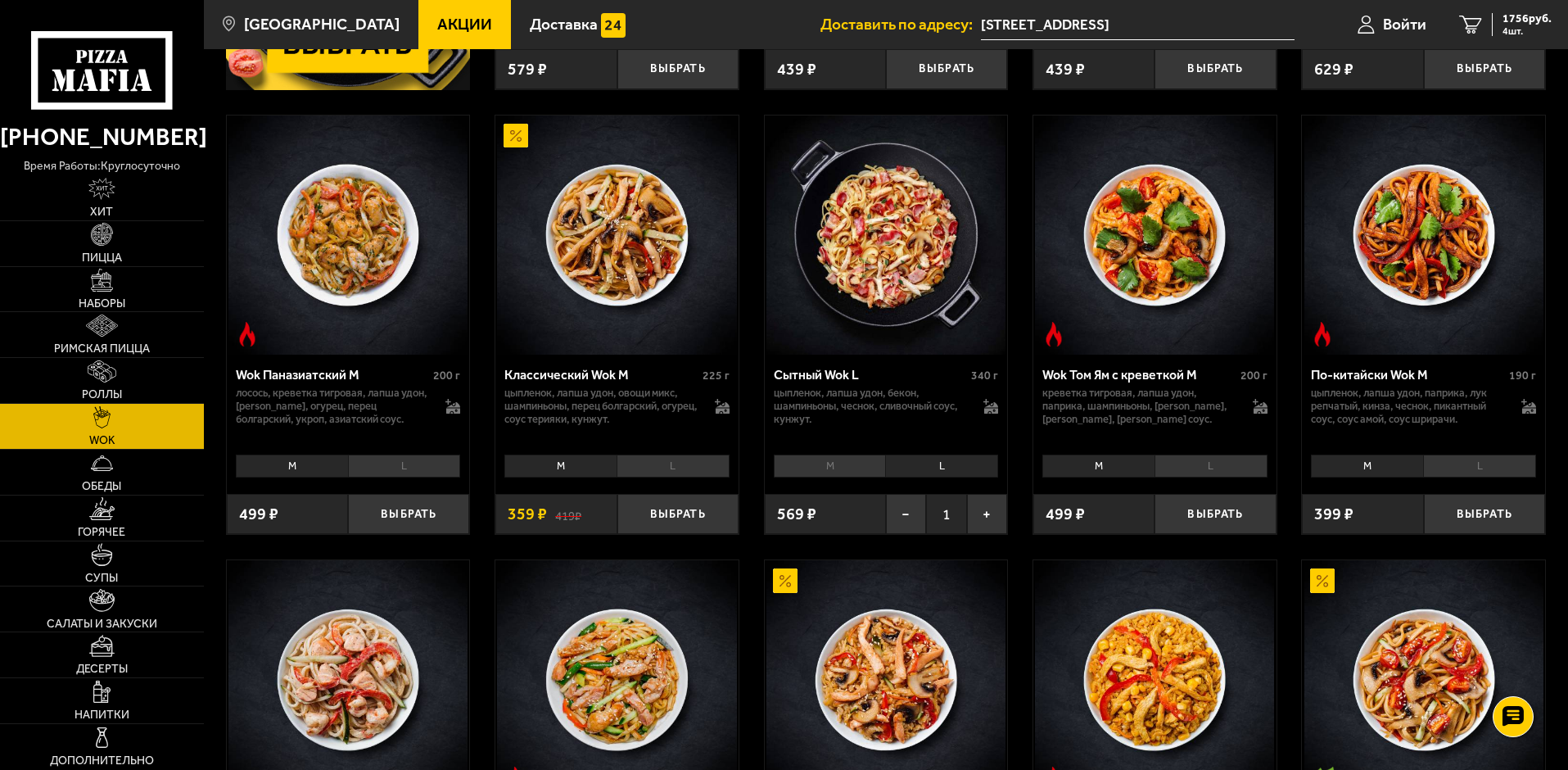
click at [836, 468] on li "M" at bounding box center [830, 465] width 112 height 23
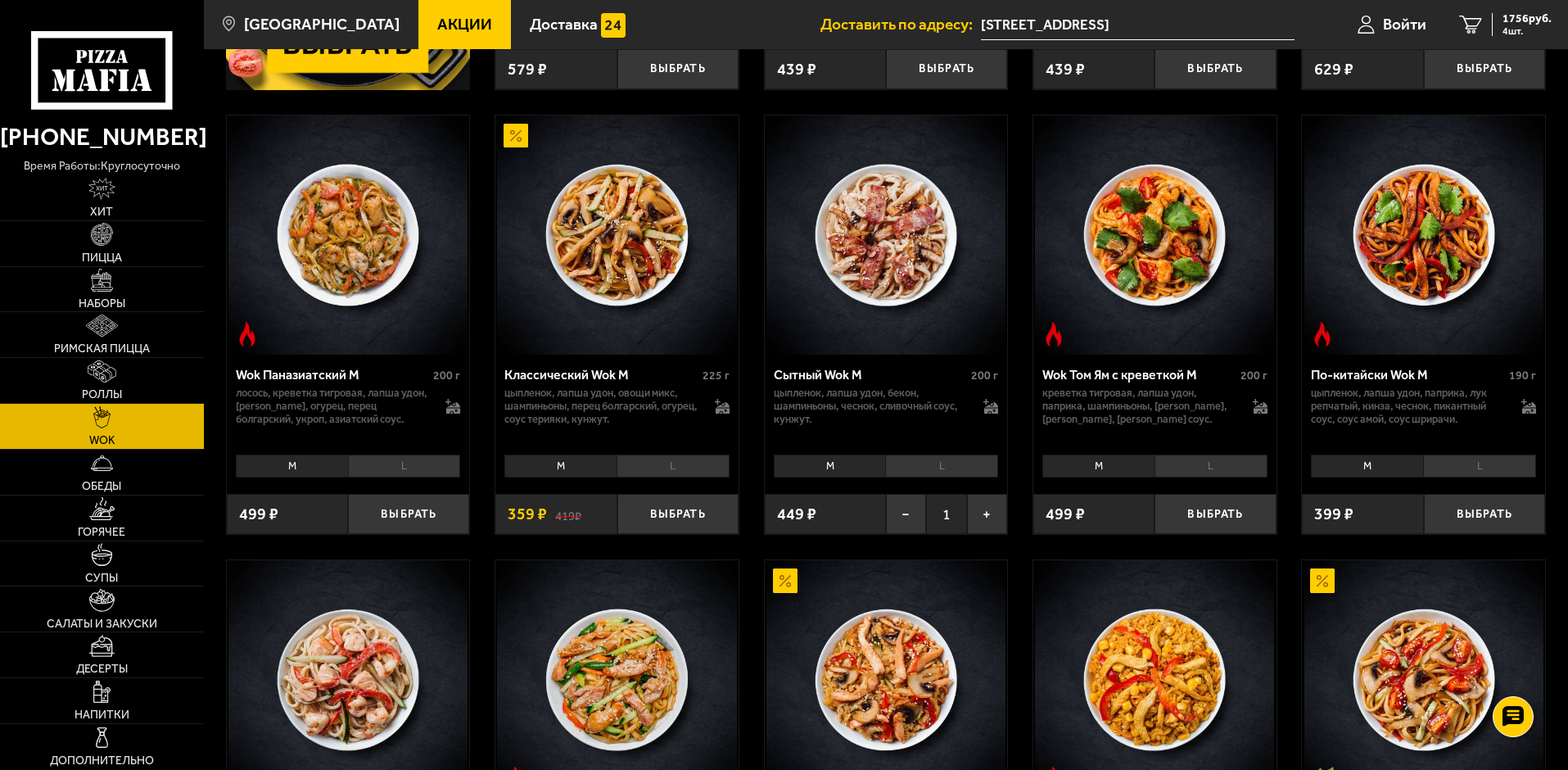
click at [957, 468] on li "L" at bounding box center [942, 465] width 113 height 23
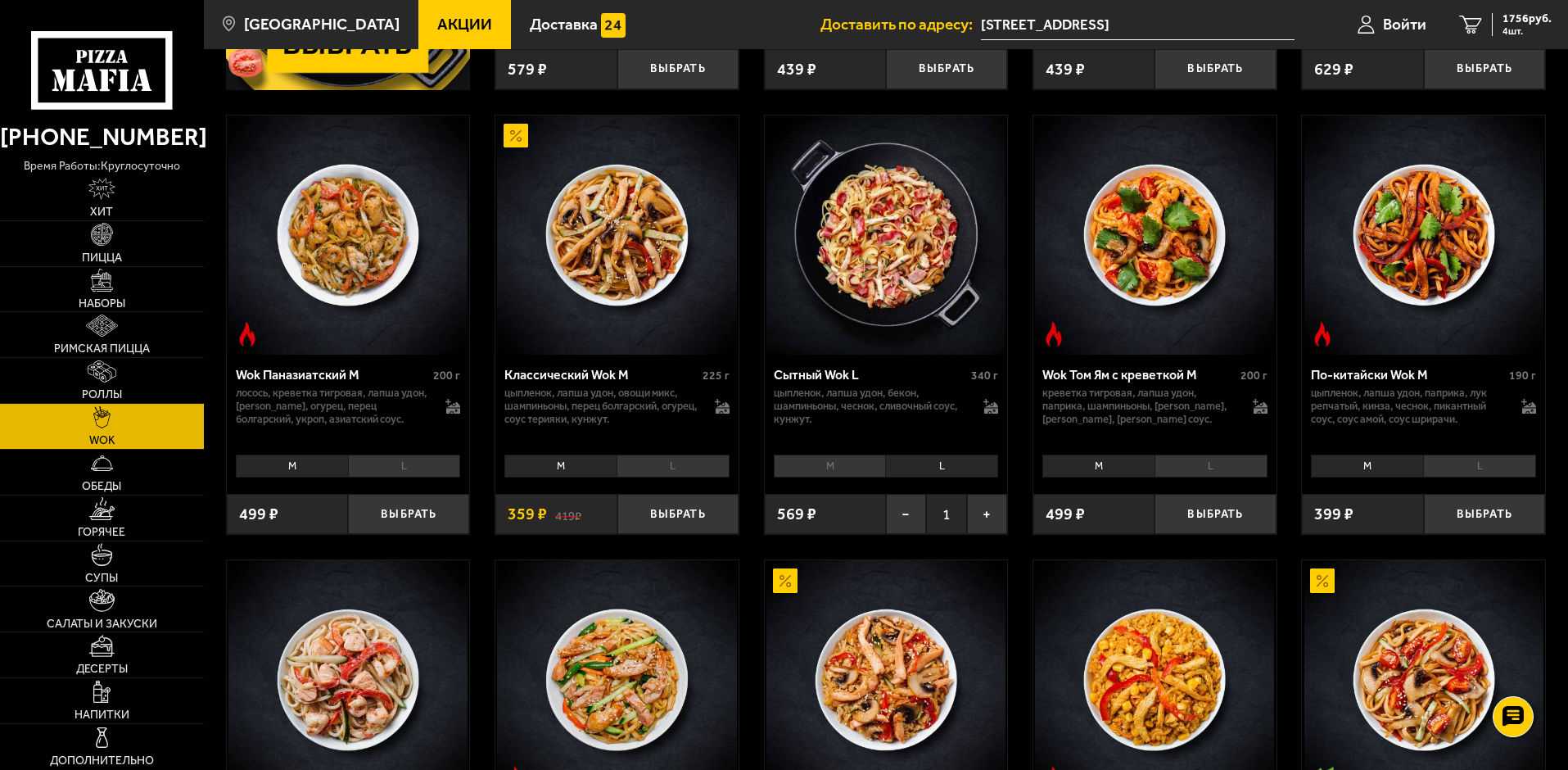
click at [841, 472] on li "M" at bounding box center [830, 465] width 112 height 23
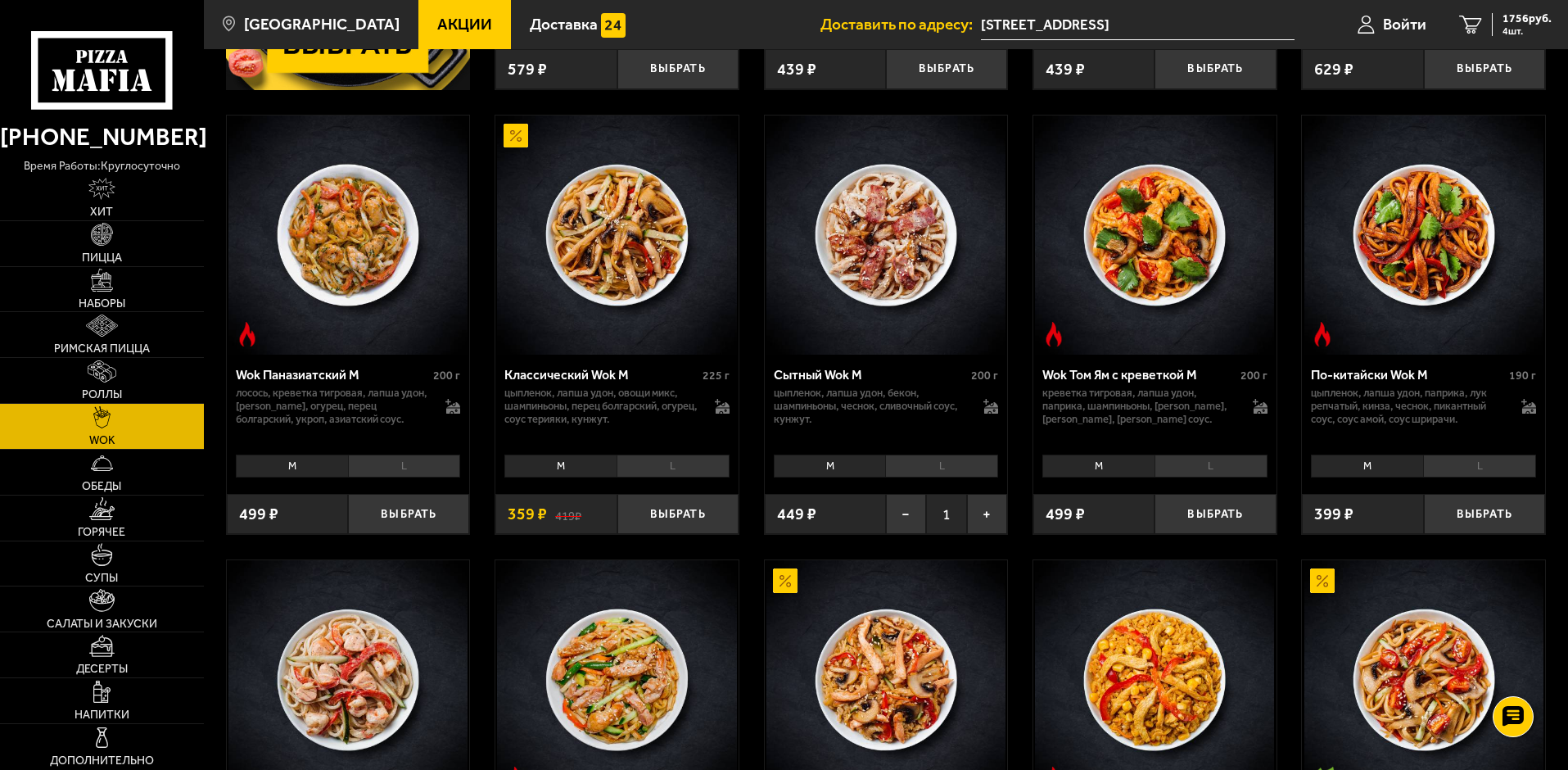
click at [903, 470] on li "L" at bounding box center [942, 465] width 113 height 23
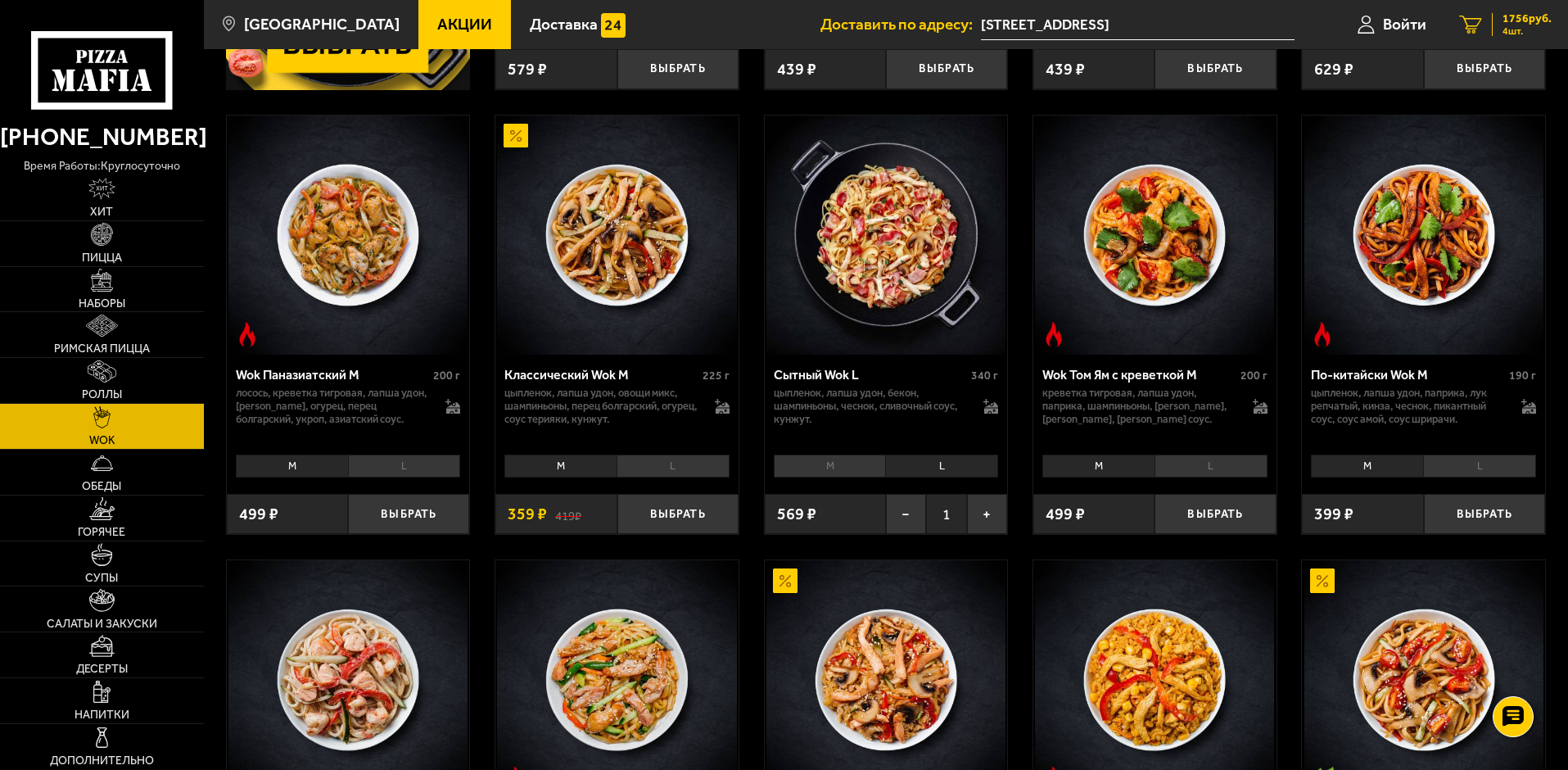
click at [1519, 13] on span "1756 руб." at bounding box center [1527, 19] width 49 height 11
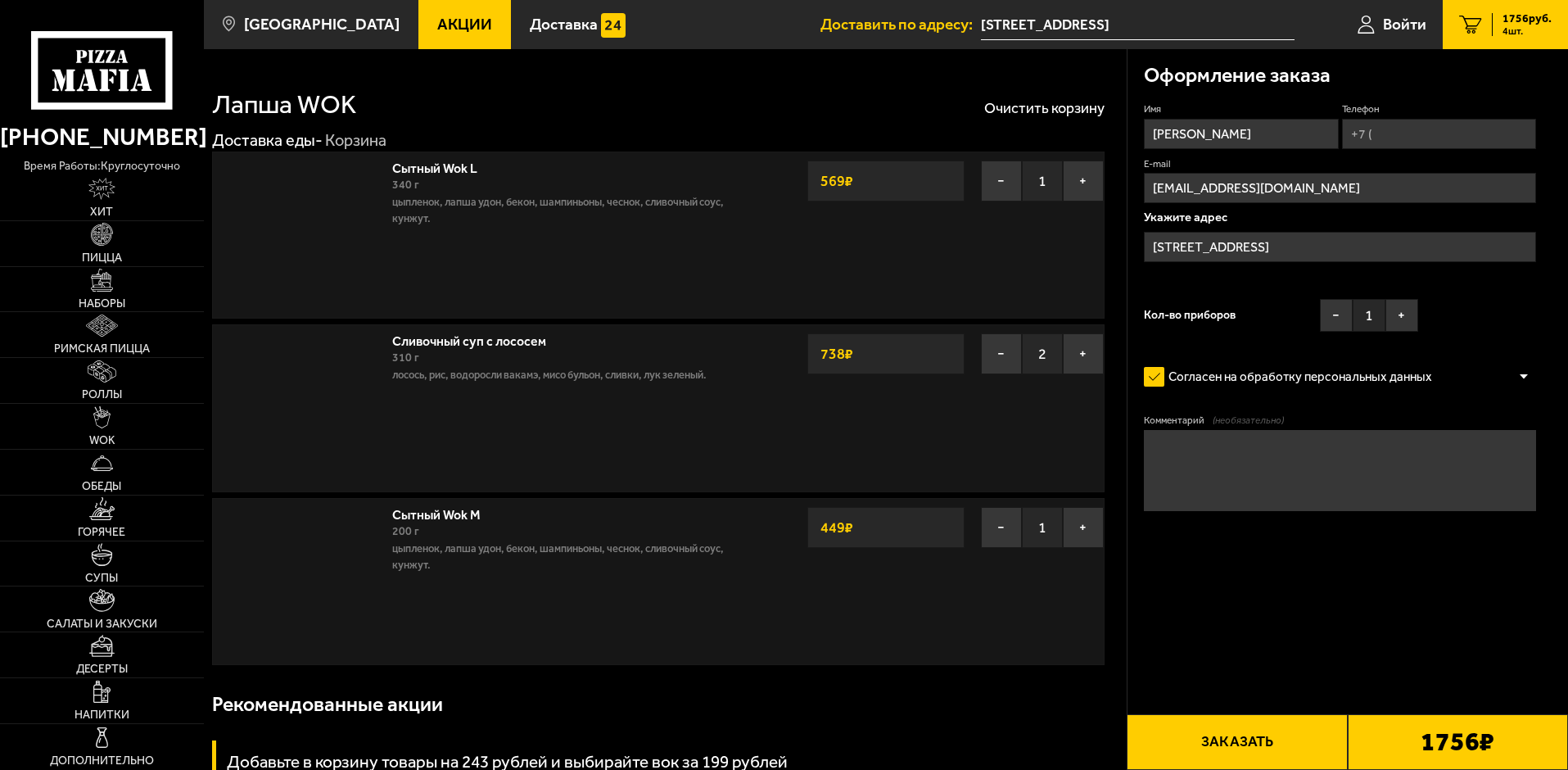
type input "[STREET_ADDRESS][PERSON_NAME]"
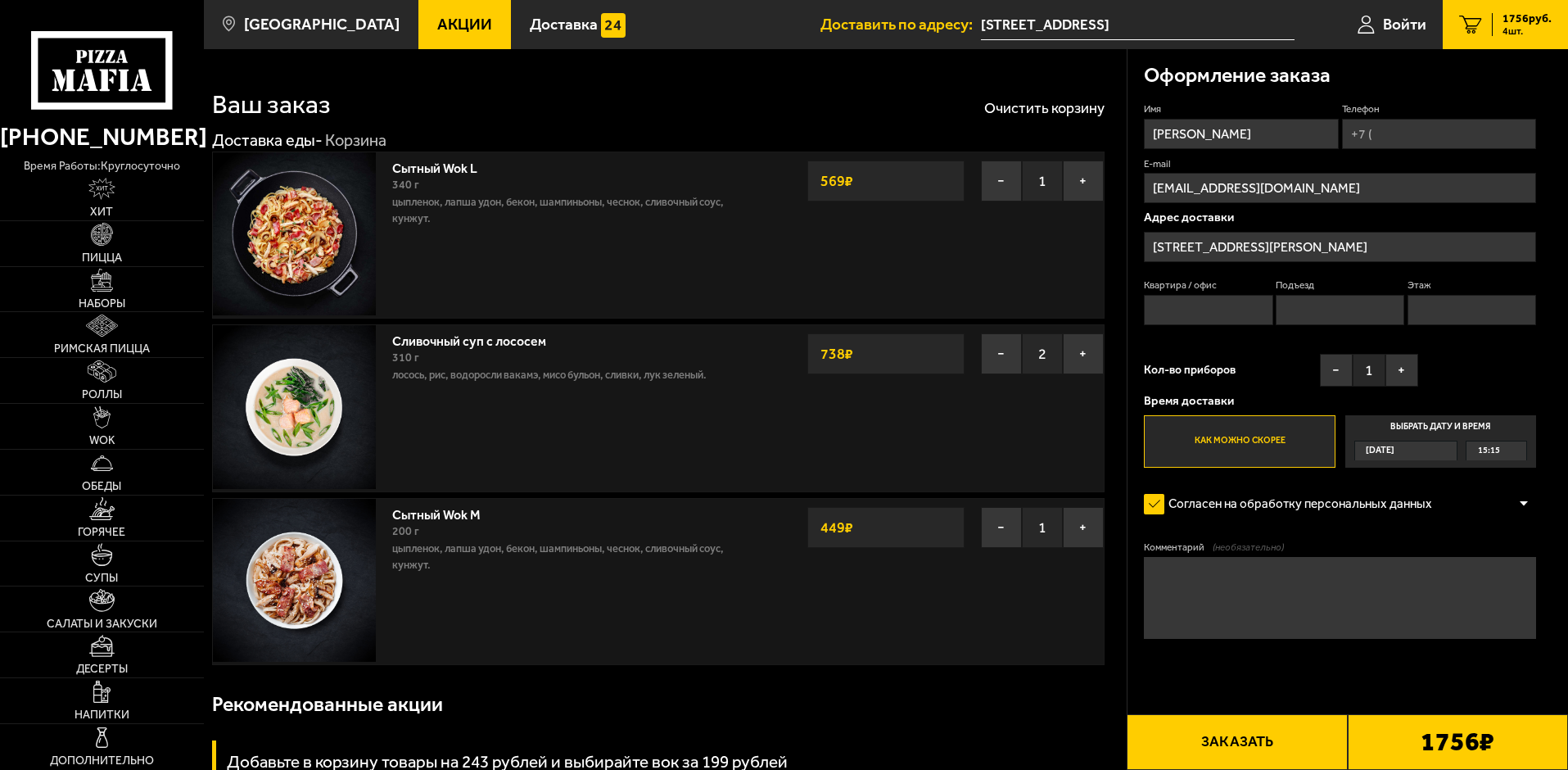
click at [1403, 130] on input "Телефон" at bounding box center [1439, 134] width 194 height 31
type input "[PHONE_NUMBER]"
click at [1201, 307] on input "Квартира / офис" at bounding box center [1209, 309] width 128 height 31
click at [1175, 342] on div "Имя [PERSON_NAME] Телефон Применить скидку Вы будете зарегистрированы автоматич…" at bounding box center [1340, 284] width 392 height 365
click at [1409, 369] on button "+" at bounding box center [1402, 370] width 33 height 33
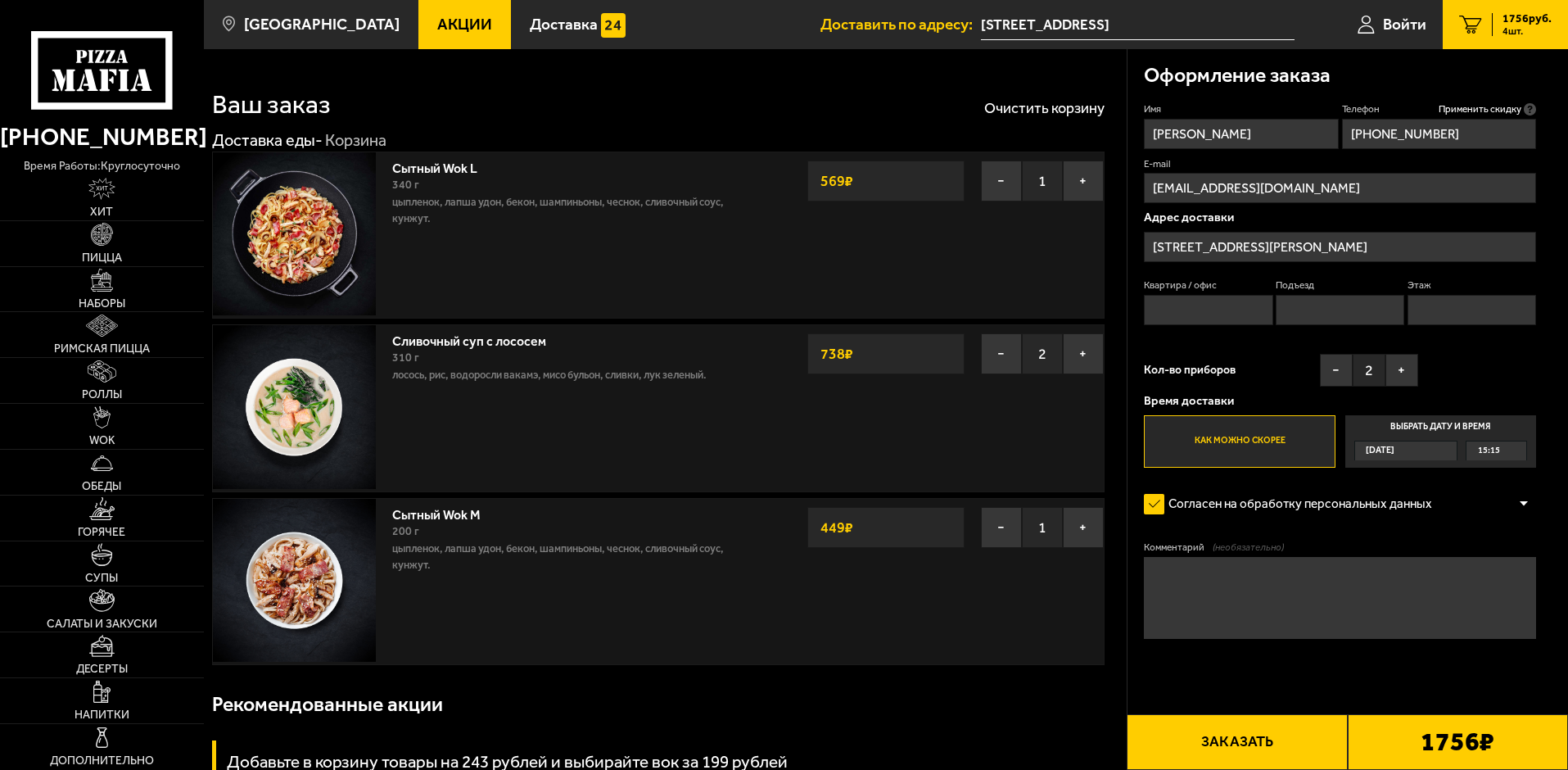
click at [1248, 742] on button "Заказать" at bounding box center [1236, 742] width 220 height 56
click at [1248, 305] on input "Квартира / офис" at bounding box center [1209, 309] width 128 height 31
click at [1318, 307] on input "Подъезд" at bounding box center [1340, 309] width 128 height 31
drag, startPoint x: 1313, startPoint y: 313, endPoint x: 1216, endPoint y: 320, distance: 97.3
click at [1216, 320] on div "Квартира / офис Подъезд wtynh Этаж" at bounding box center [1340, 306] width 392 height 55
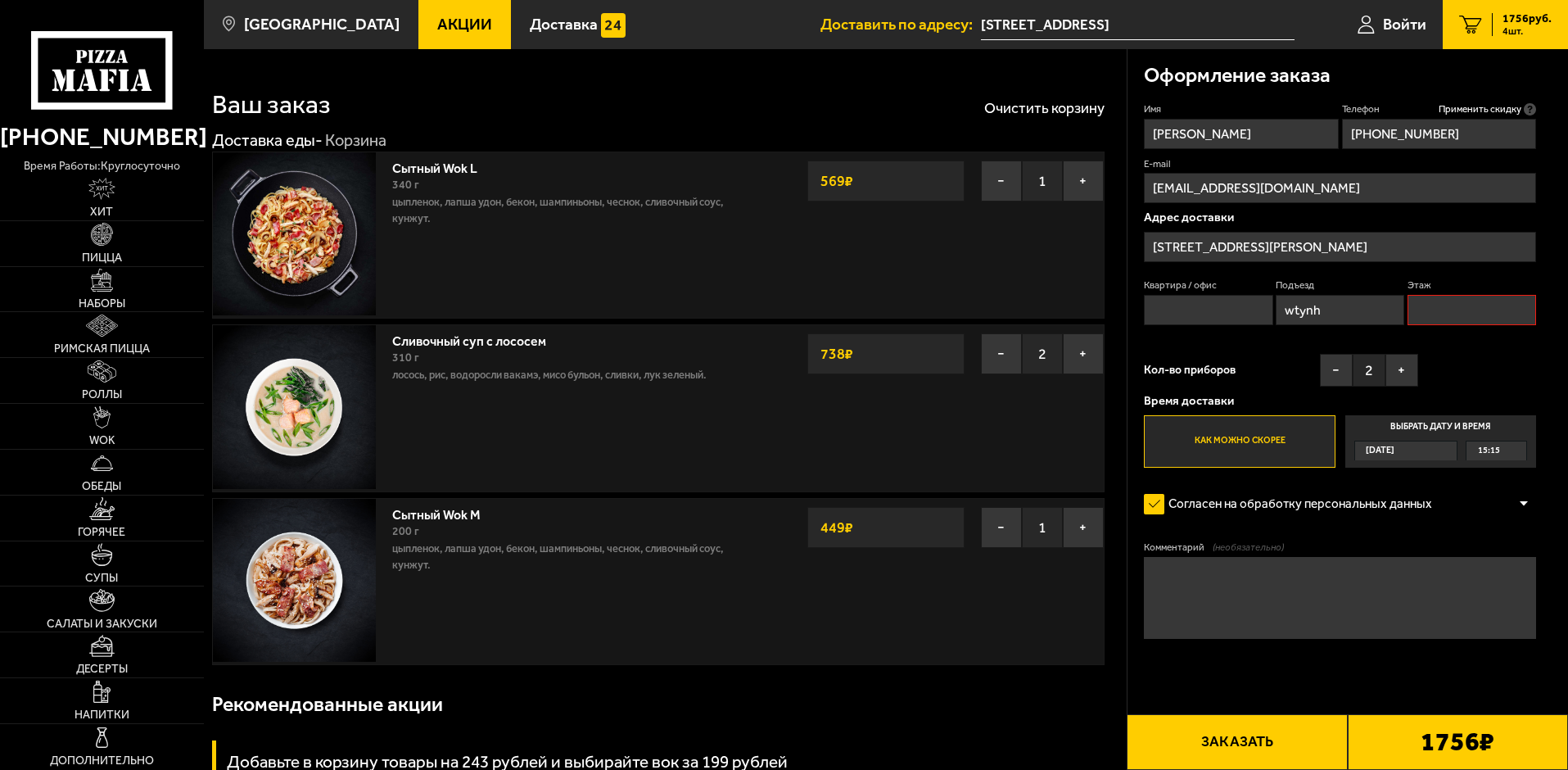
drag, startPoint x: 1292, startPoint y: 312, endPoint x: 1253, endPoint y: 312, distance: 39.0
click at [1253, 312] on div "Квартира / офис Подъезд wtynh Этаж" at bounding box center [1340, 306] width 392 height 55
type input "2"
click at [1445, 306] on input "Этаж" at bounding box center [1471, 309] width 128 height 31
type input "0"
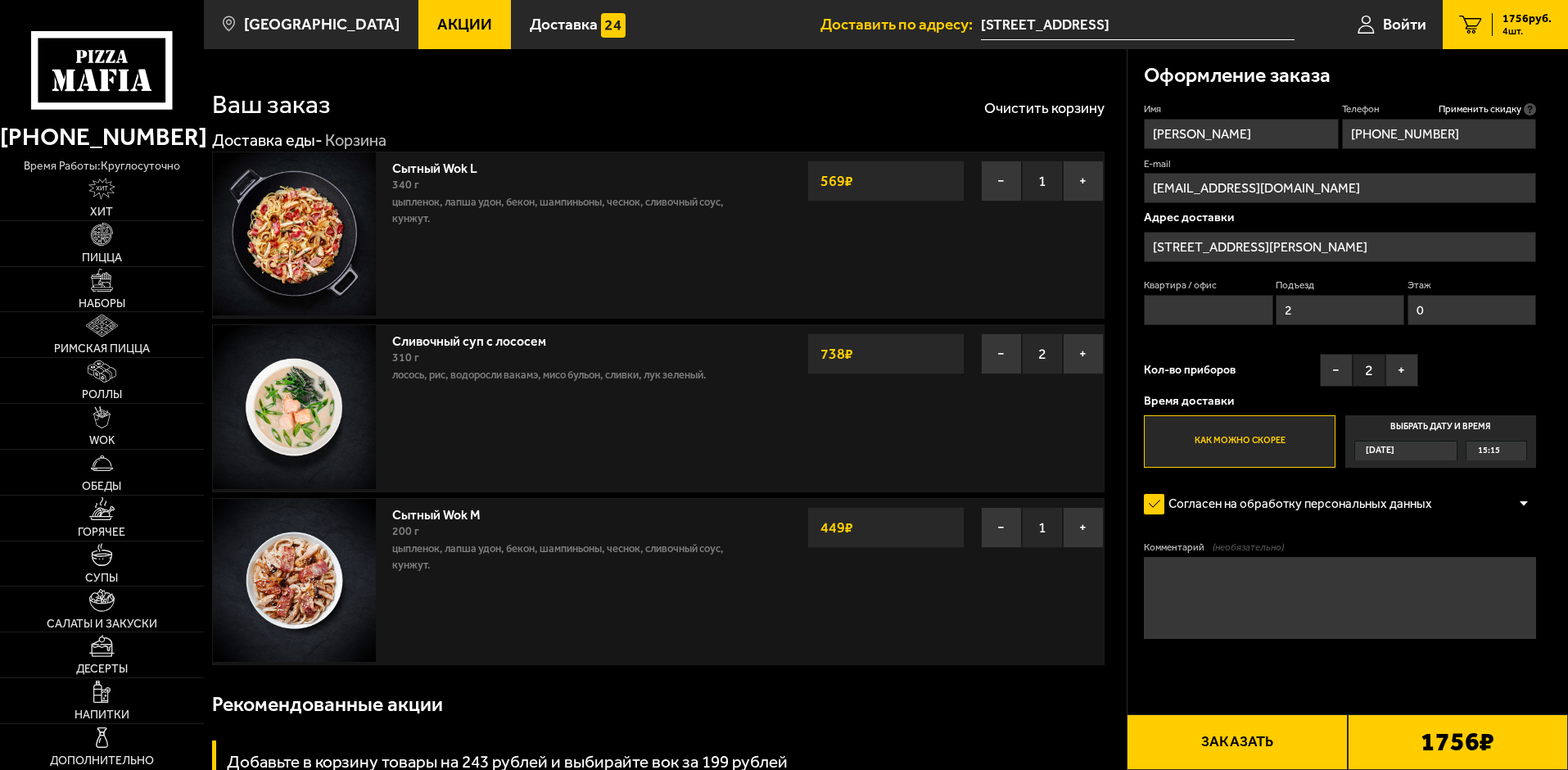
click at [1214, 309] on input "Квартира / офис" at bounding box center [1209, 309] width 128 height 31
type input "0"
drag, startPoint x: 1313, startPoint y: 298, endPoint x: 1295, endPoint y: 307, distance: 20.1
click at [1295, 307] on fieldset "Подъезд 2" at bounding box center [1340, 302] width 128 height 46
drag, startPoint x: 1314, startPoint y: 304, endPoint x: 1248, endPoint y: 305, distance: 66.0
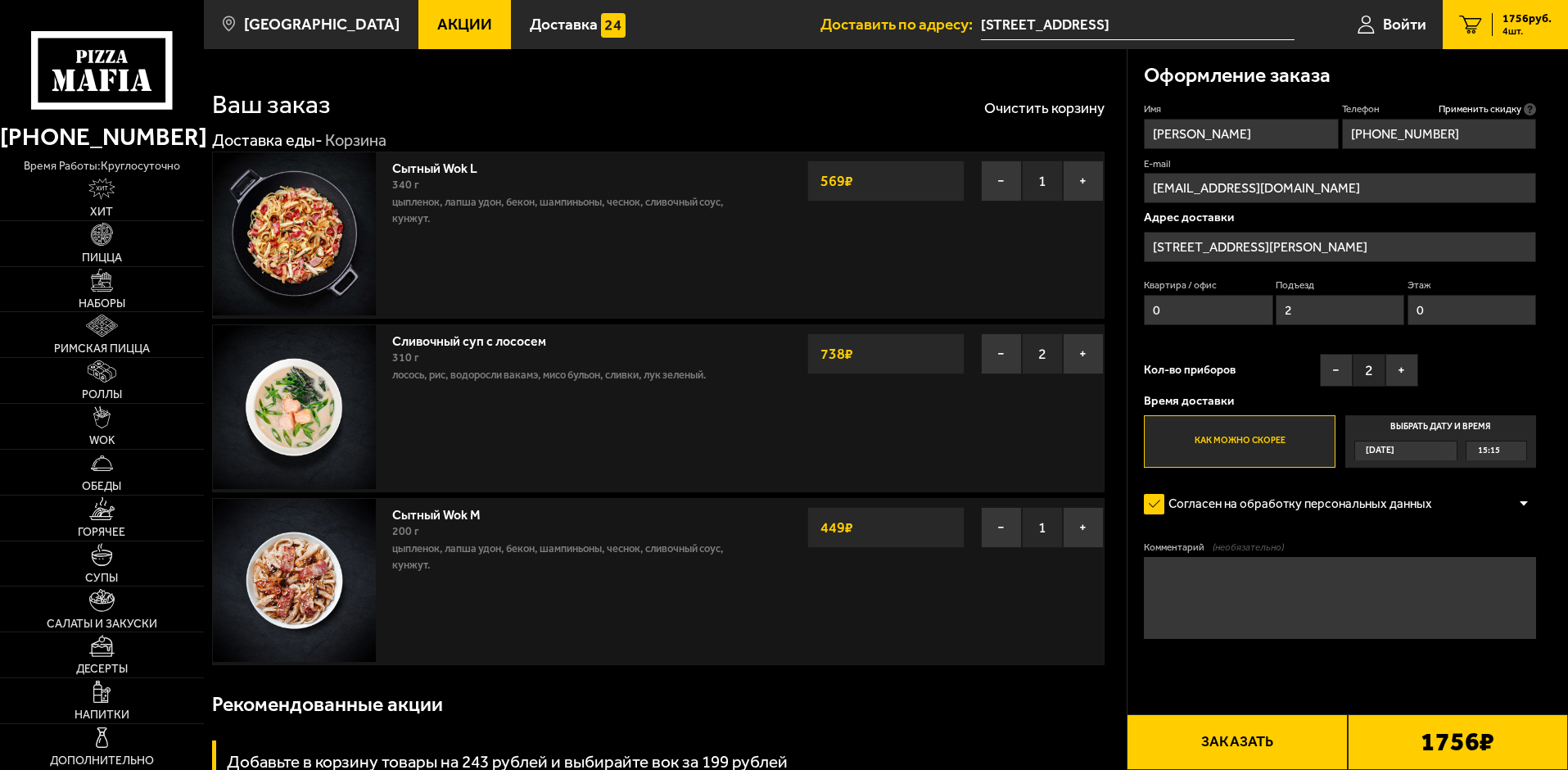
click at [1248, 304] on div "Квартира / офис 0 Подъезд 2 Этаж 0" at bounding box center [1340, 306] width 392 height 55
type input "0"
click at [1274, 354] on div "Кол-во приборов − 2 +" at bounding box center [1281, 374] width 274 height 41
click at [1395, 744] on div "1756 ₽" at bounding box center [1457, 742] width 220 height 56
click at [1247, 741] on button "Заказать" at bounding box center [1236, 742] width 220 height 56
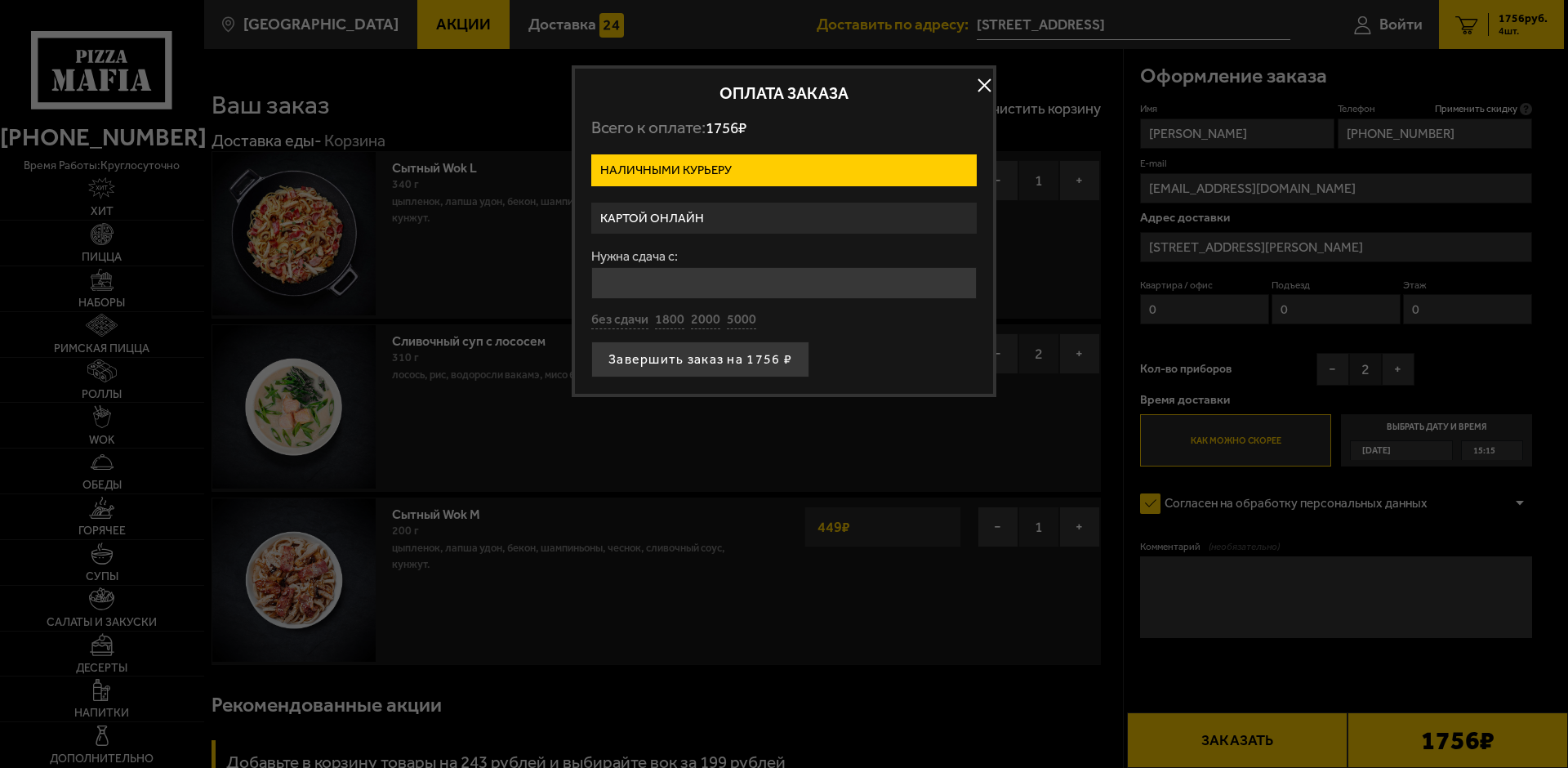
click at [682, 221] on label "Картой онлайн" at bounding box center [784, 219] width 385 height 31
click at [0, 0] on input "Картой онлайн" at bounding box center [0, 0] width 0 height 0
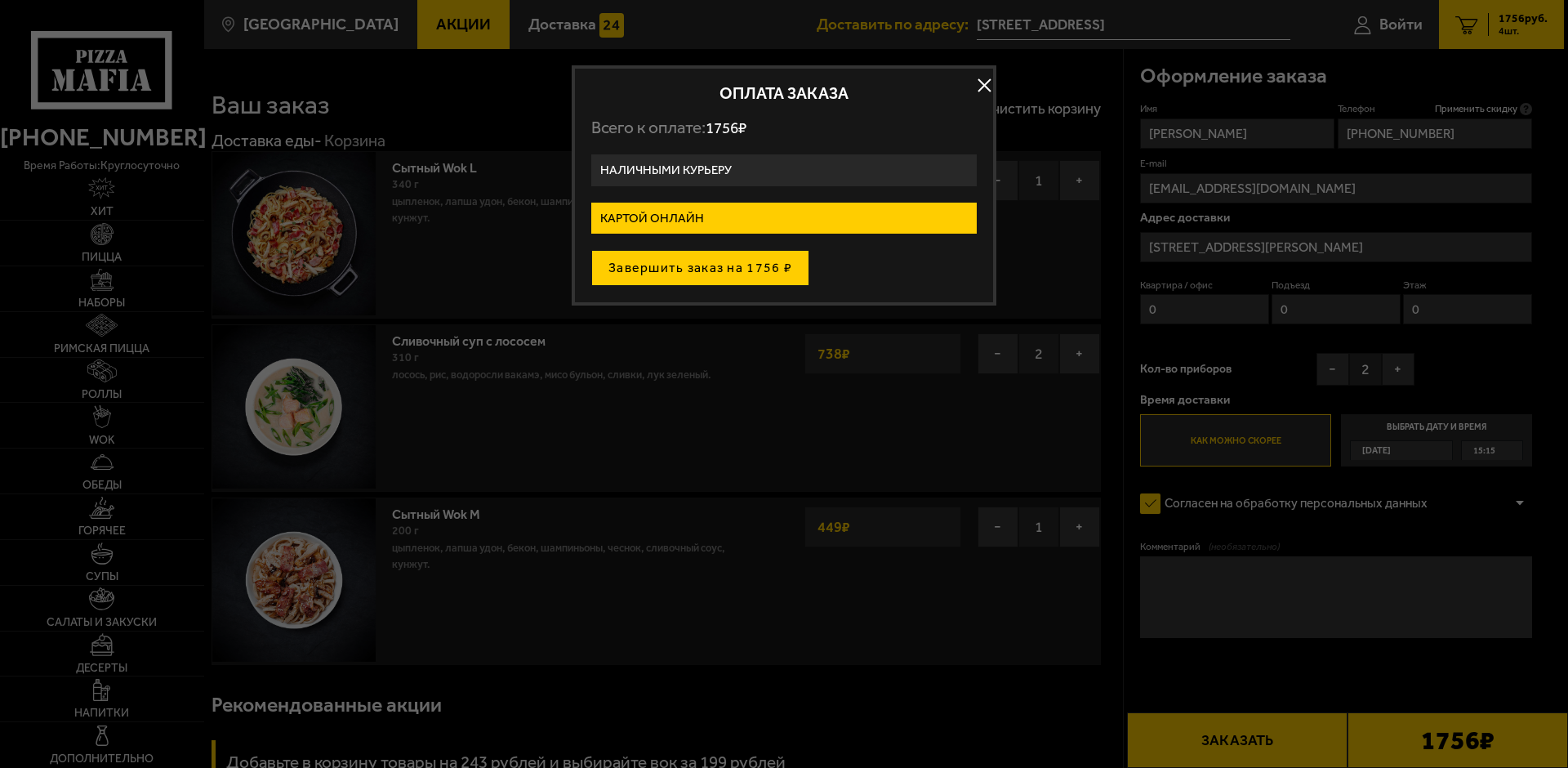
click at [680, 268] on button "Завершить заказ на 1756 ₽" at bounding box center [699, 268] width 218 height 36
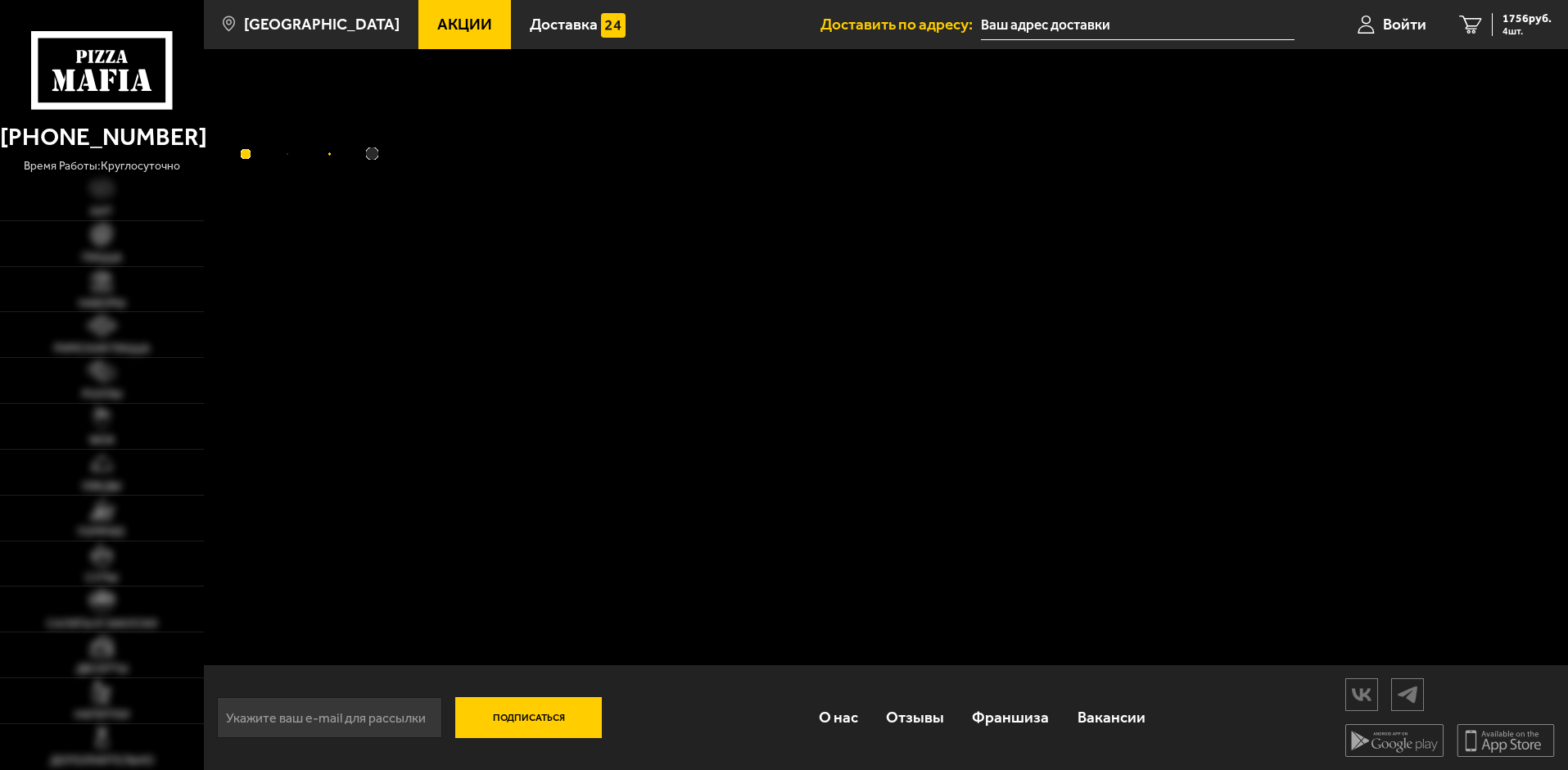
type input "[STREET_ADDRESS]"
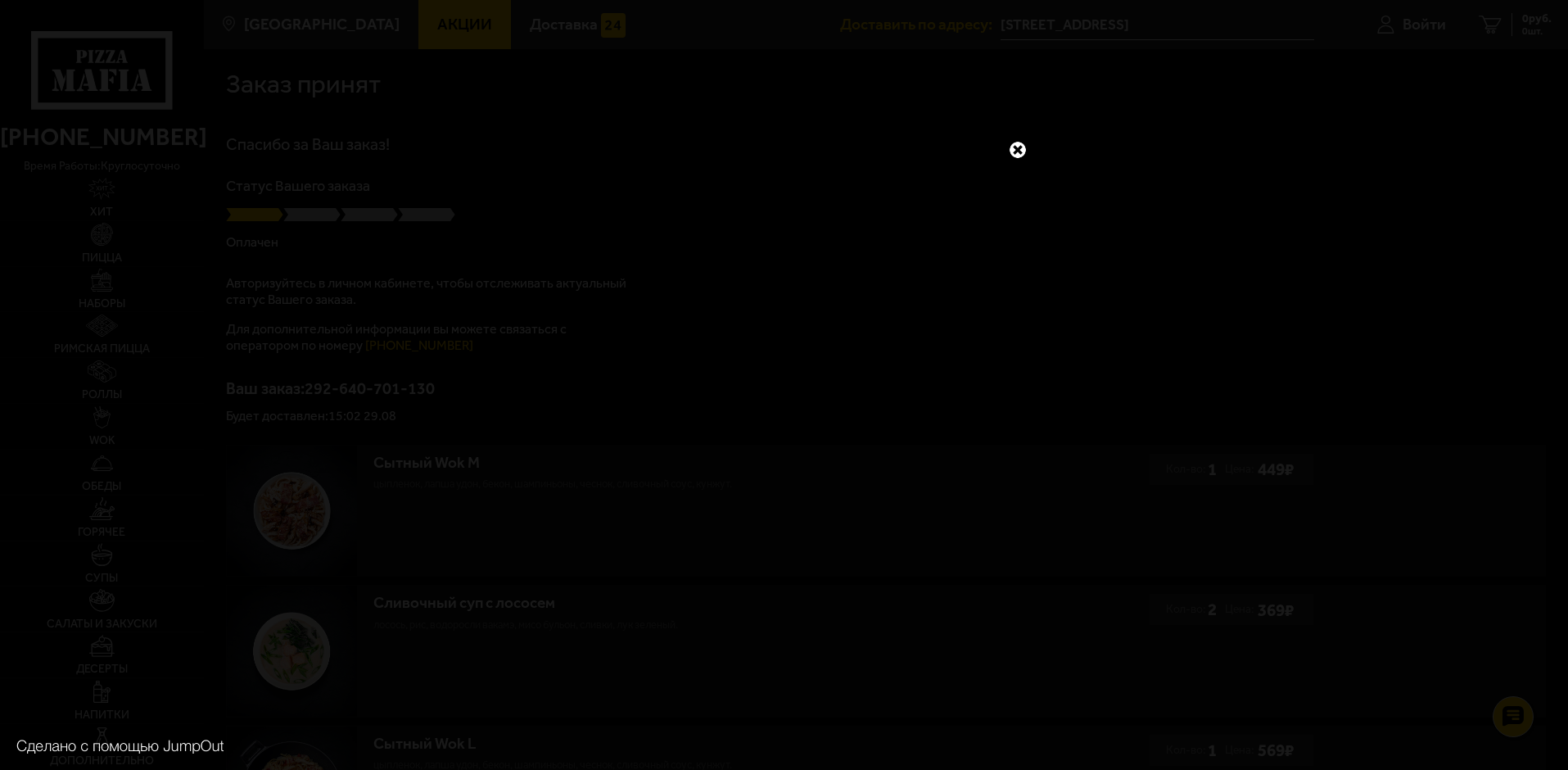
click at [1006, 142] on div at bounding box center [784, 385] width 1568 height 770
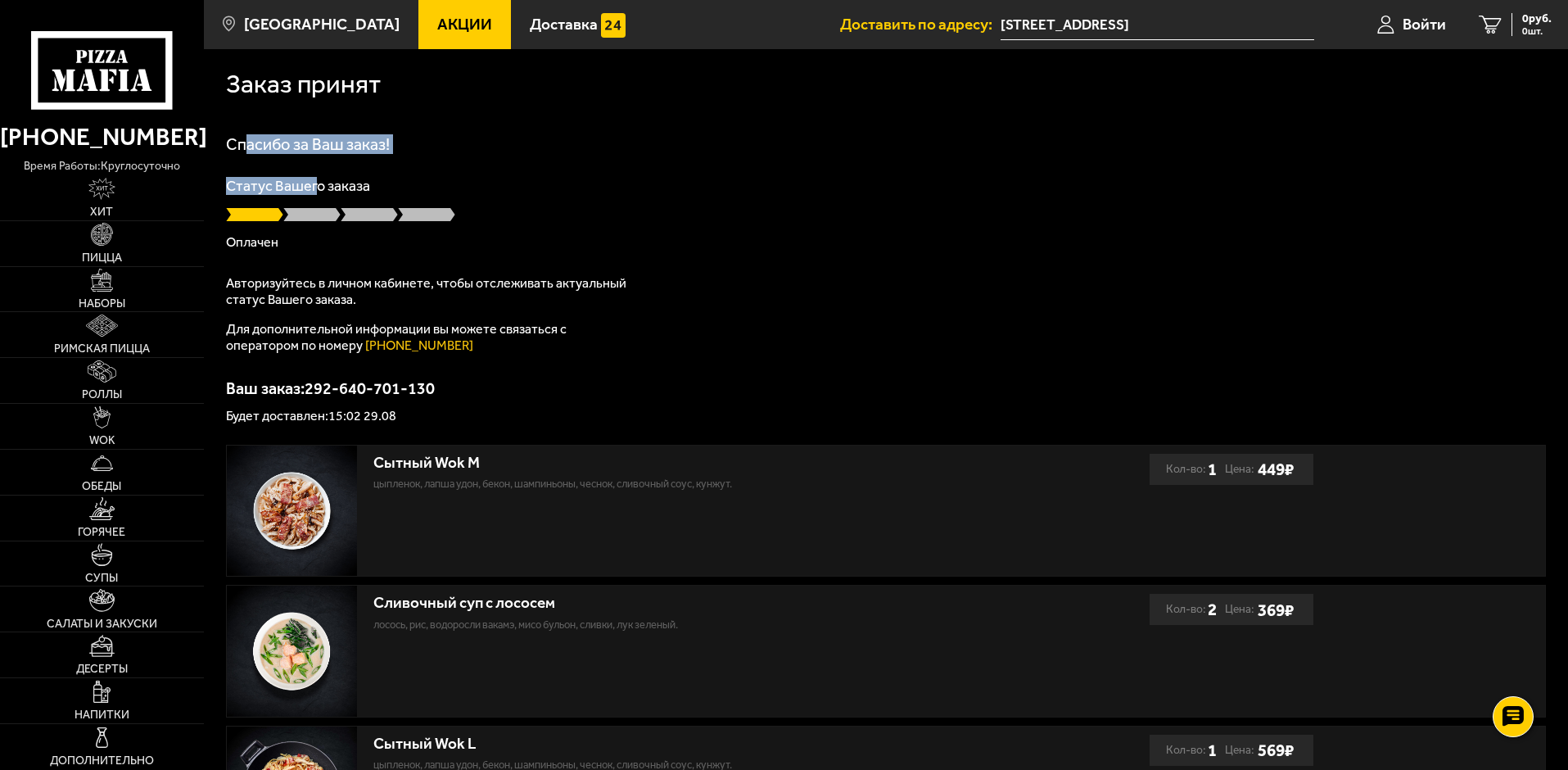
drag, startPoint x: 250, startPoint y: 147, endPoint x: 320, endPoint y: 197, distance: 86.0
click at [320, 197] on div "Спасибо за Ваш заказ! Статус Вашего заказа Оплачен Авторизуйтесь в личном кабин…" at bounding box center [885, 279] width 1320 height 287
click at [279, 287] on p "Авторизуйтесь в личном кабинете, чтобы отслеживать актуальный статус Вашего зак…" at bounding box center [430, 291] width 410 height 33
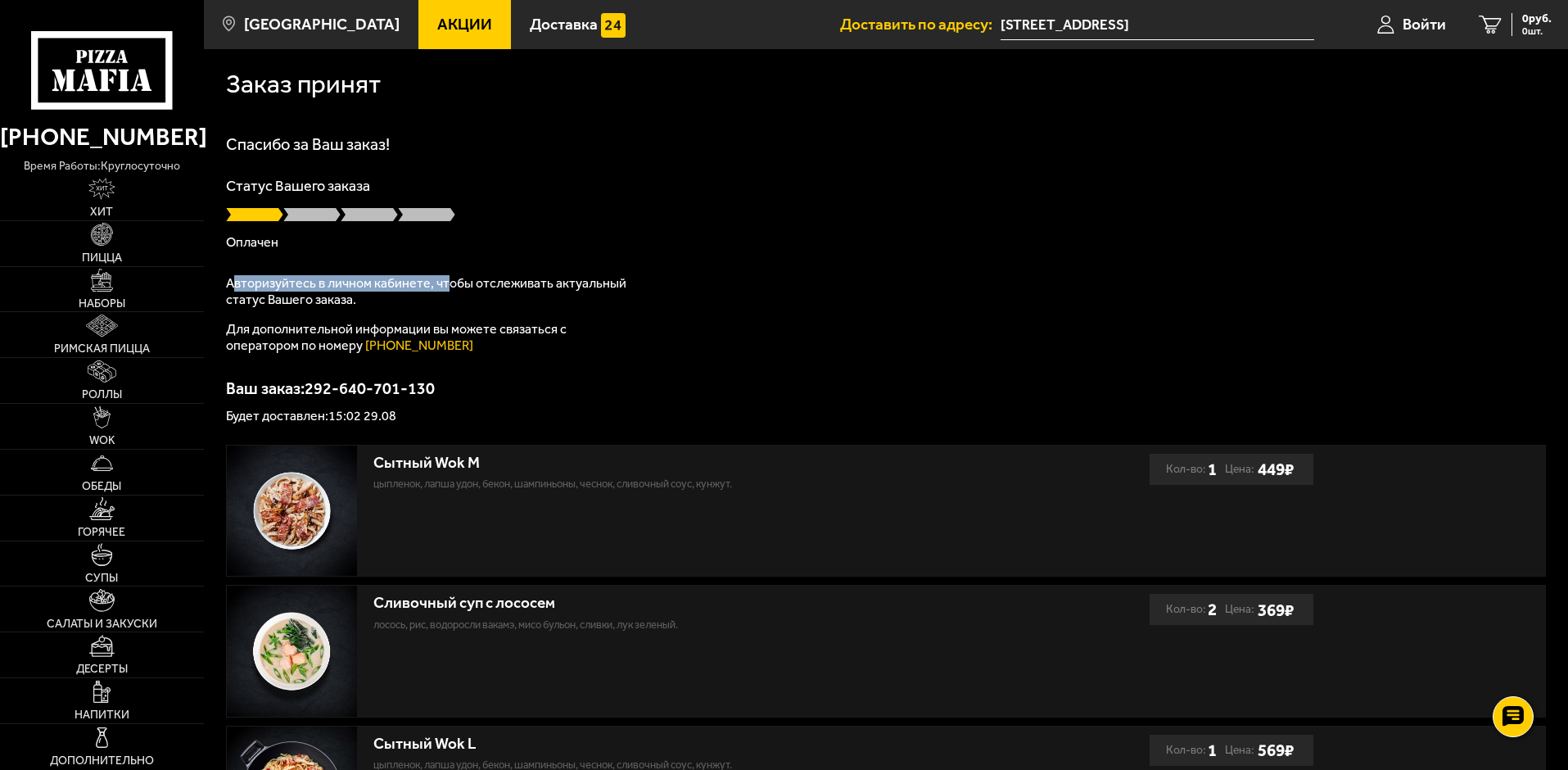
drag, startPoint x: 258, startPoint y: 281, endPoint x: 444, endPoint y: 293, distance: 186.4
click at [444, 290] on p "Авторизуйтесь в личном кабинете, чтобы отслеживать актуальный статус Вашего зак…" at bounding box center [430, 291] width 410 height 33
click at [438, 304] on p "Авторизуйтесь в личном кабинете, чтобы отслеживать актуальный статус Вашего зак…" at bounding box center [430, 291] width 410 height 33
drag, startPoint x: 438, startPoint y: 304, endPoint x: 413, endPoint y: 305, distance: 25.0
click at [413, 305] on p "Авторизуйтесь в личном кабинете, чтобы отслеживать актуальный статус Вашего зак…" at bounding box center [430, 291] width 410 height 33
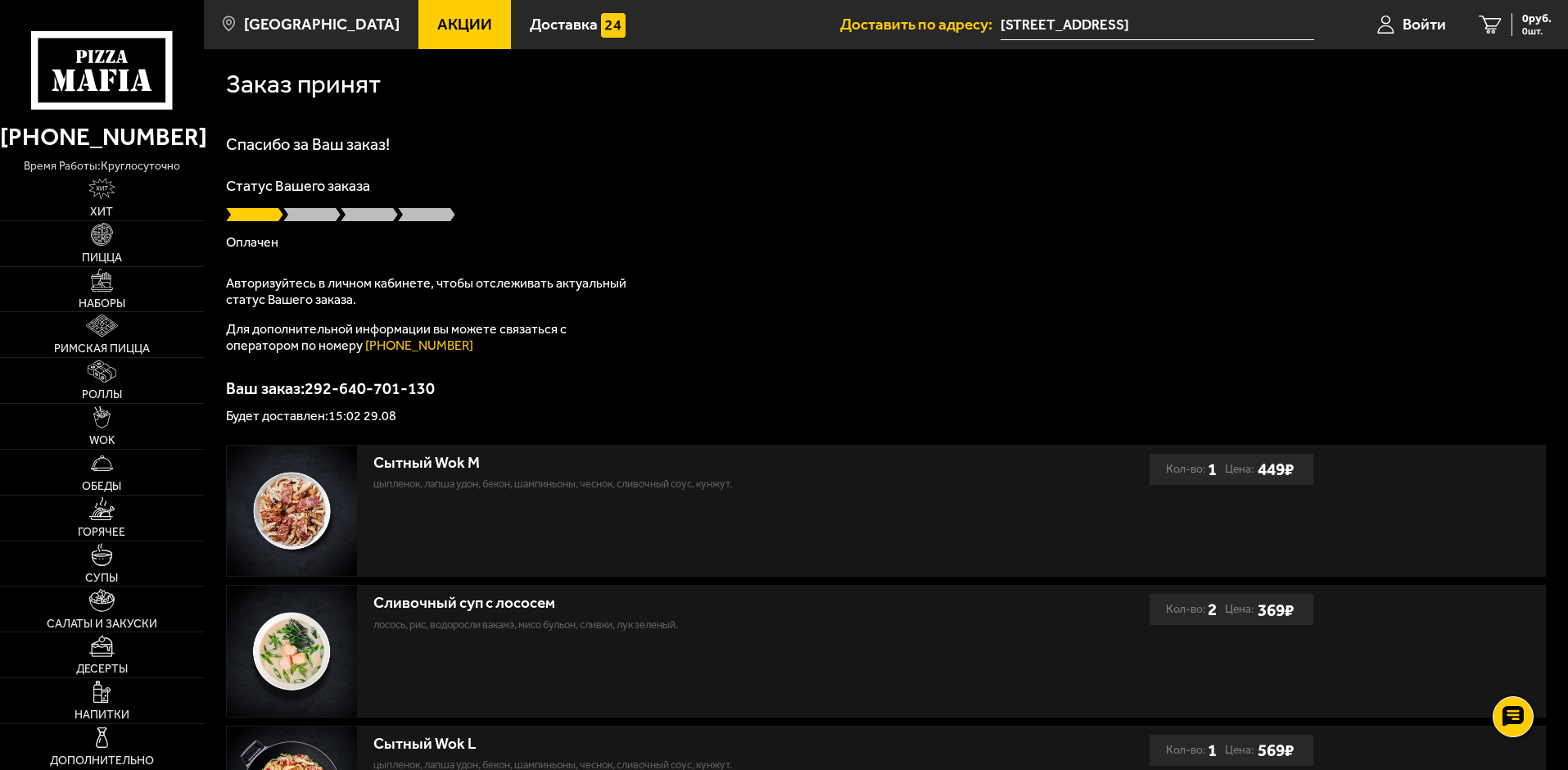
click at [413, 305] on p "Авторизуйтесь в личном кабинете, чтобы отслеживать актуальный статус Вашего зак…" at bounding box center [430, 291] width 410 height 33
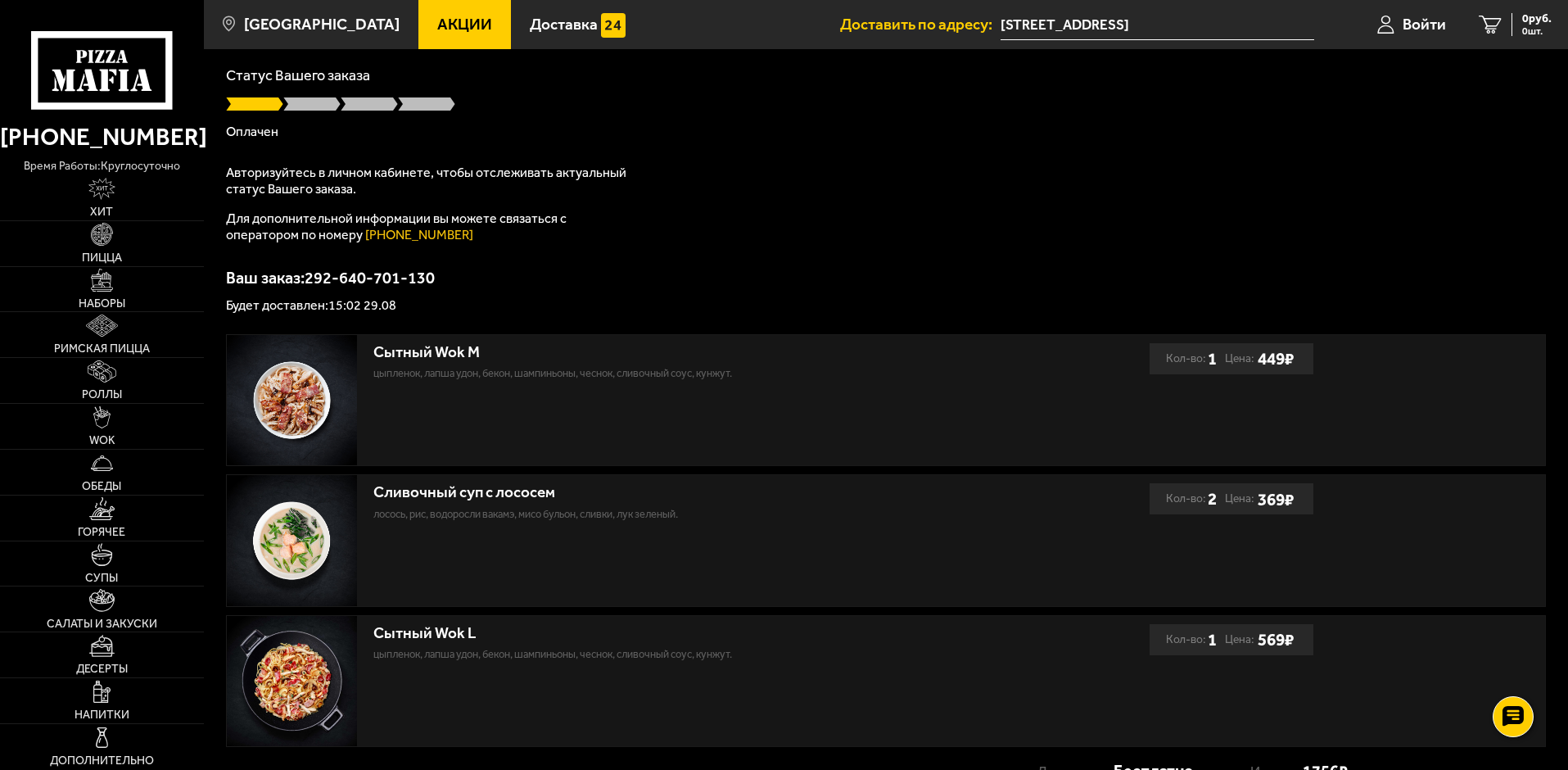
scroll to position [259, 0]
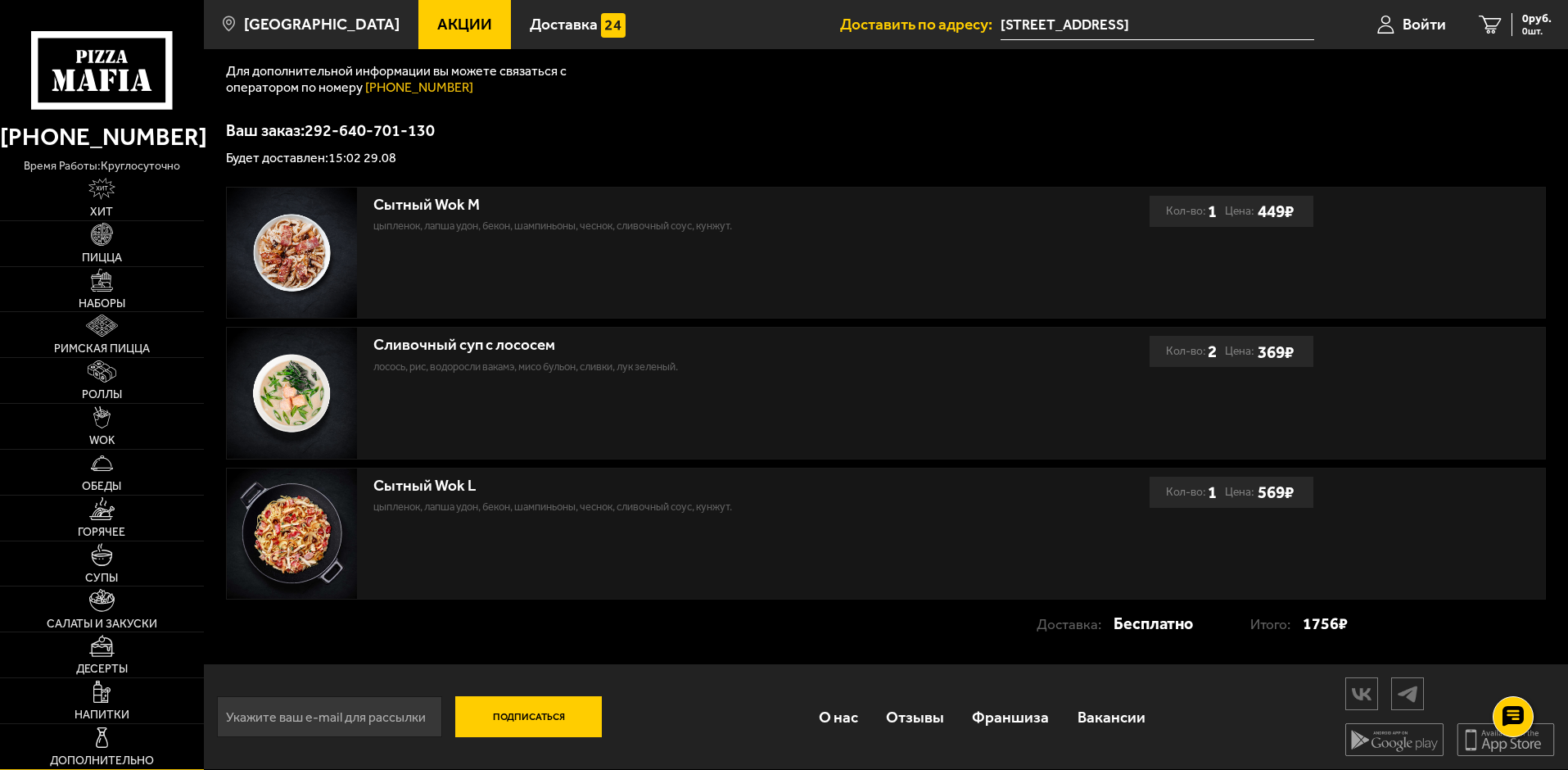
click at [100, 737] on img at bounding box center [102, 737] width 22 height 22
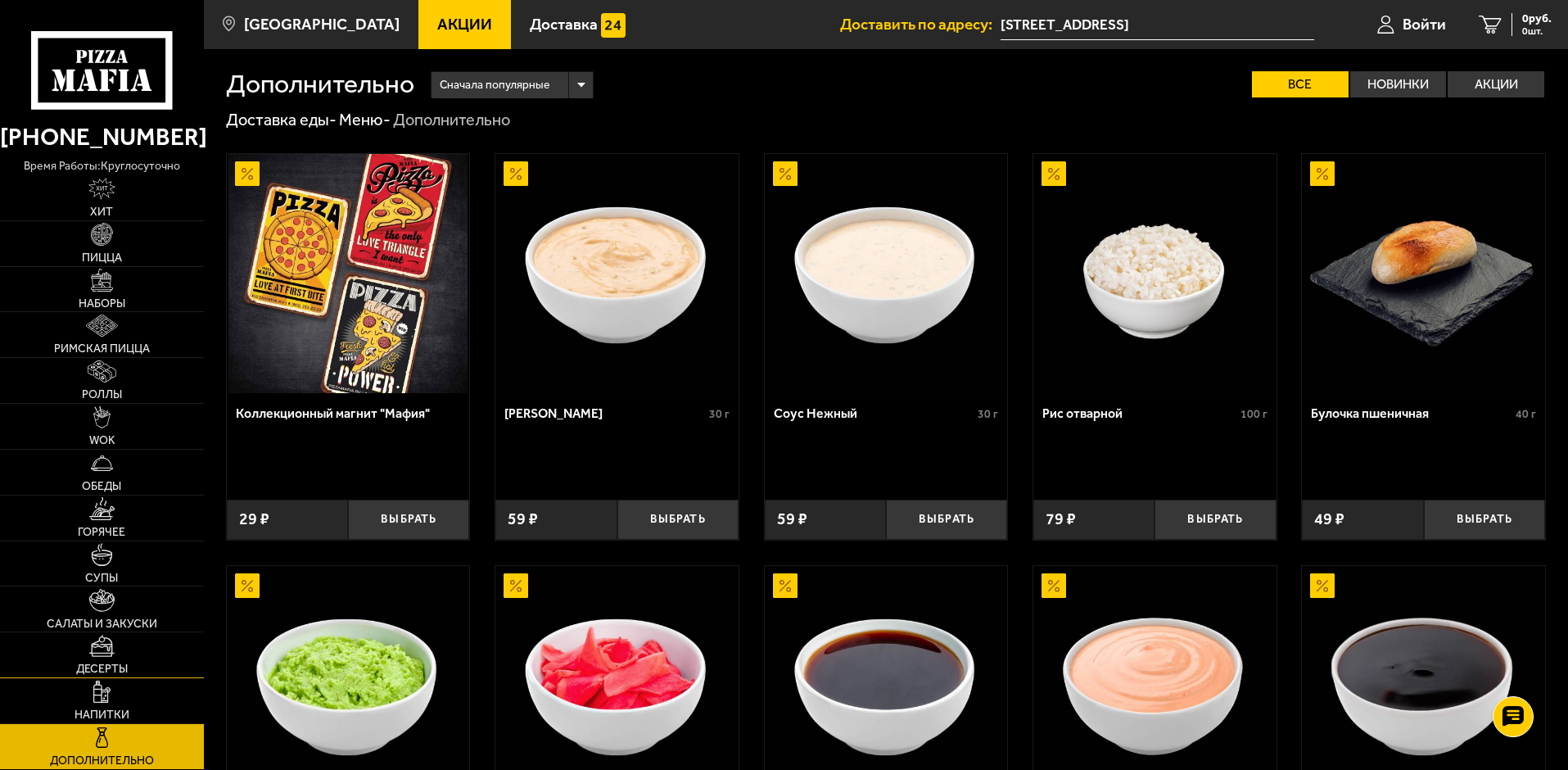
drag, startPoint x: 106, startPoint y: 668, endPoint x: 105, endPoint y: 659, distance: 9.1
click at [106, 668] on span "Десерты" at bounding box center [102, 669] width 52 height 11
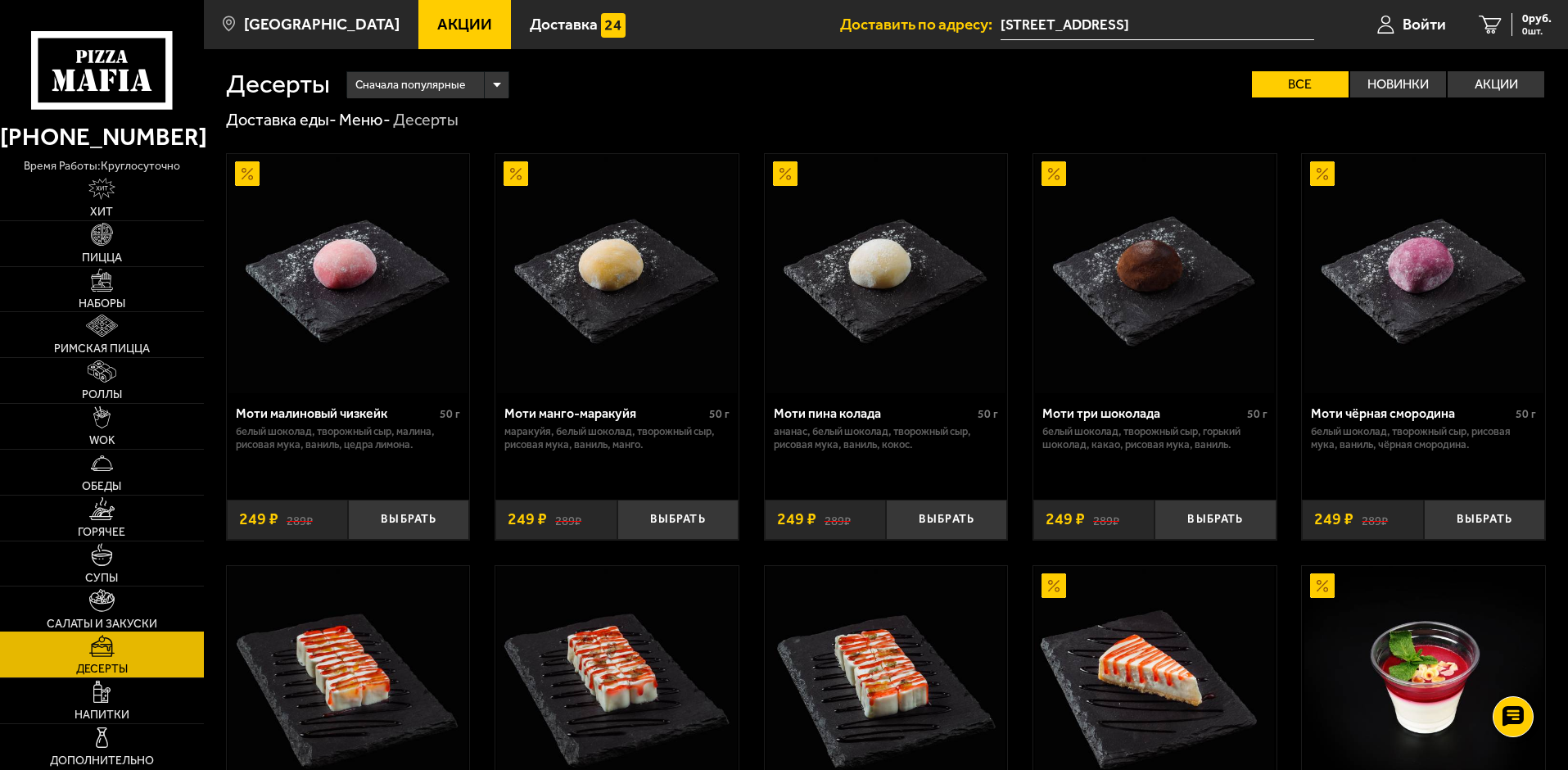
click at [107, 606] on img at bounding box center [101, 600] width 25 height 22
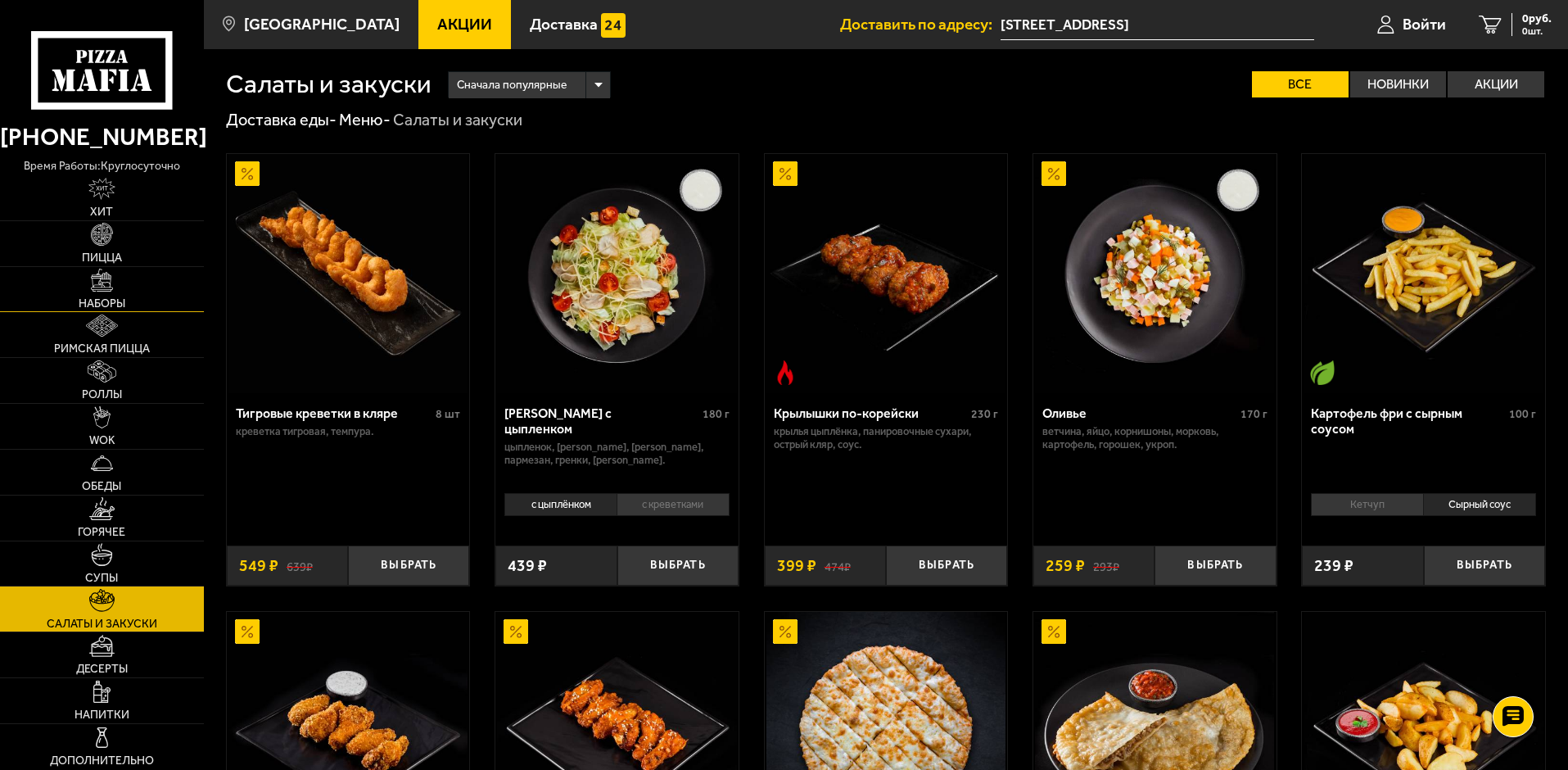
click at [108, 281] on img at bounding box center [102, 280] width 22 height 22
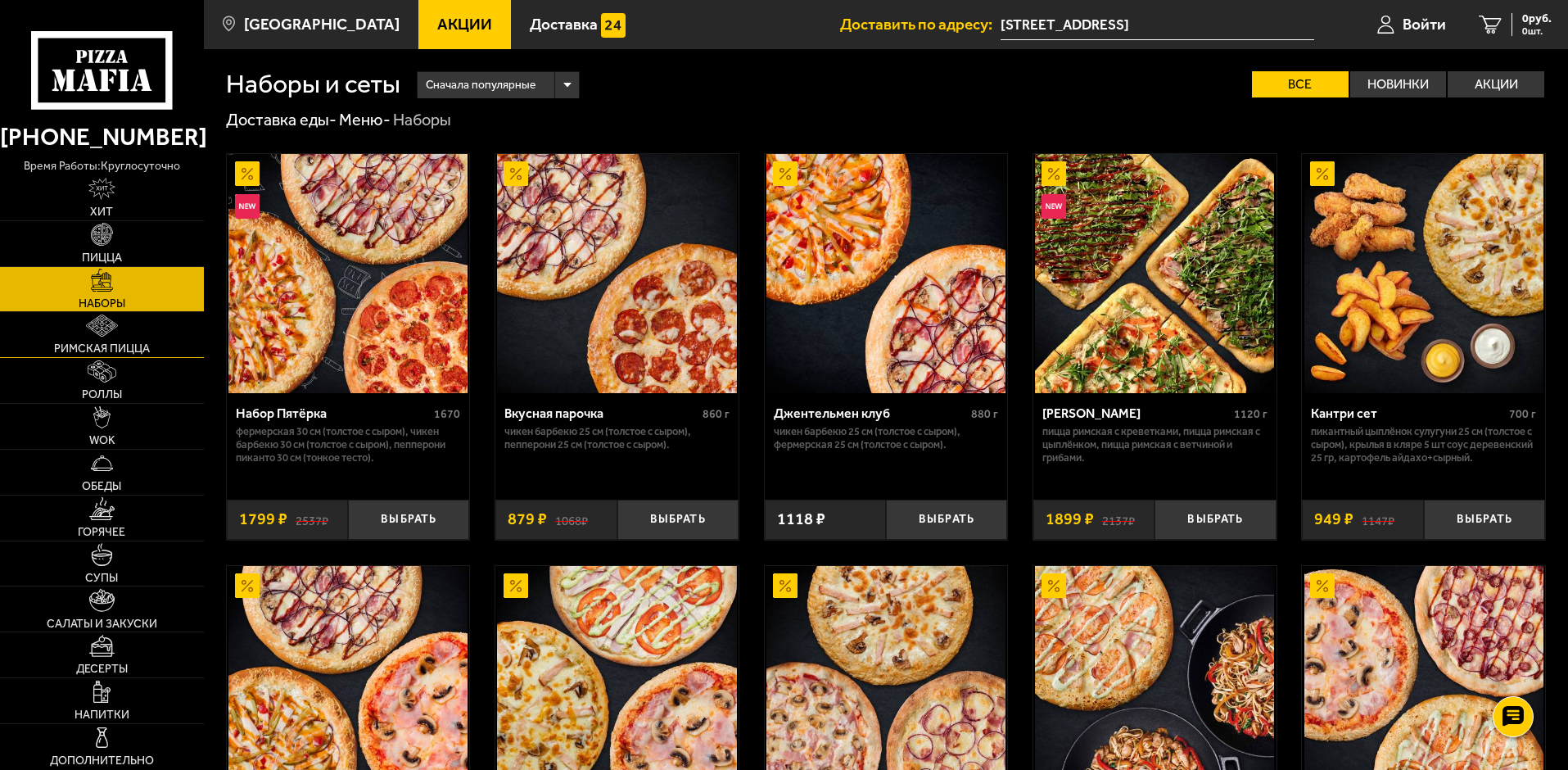
click at [111, 336] on img at bounding box center [102, 326] width 32 height 22
